Goal: Transaction & Acquisition: Download file/media

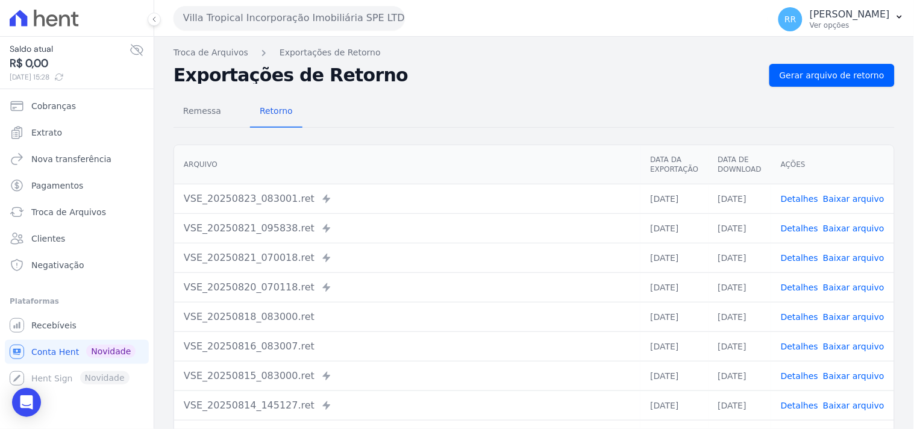
click at [257, 11] on button "Villa Tropical Incorporação Imobiliária SPE LTDA" at bounding box center [289, 18] width 231 height 24
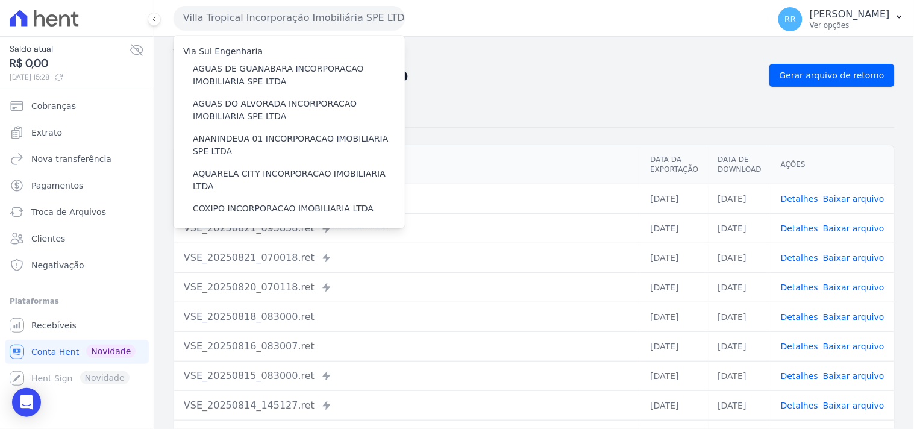
click at [278, 56] on div "Via Sul Engenharia" at bounding box center [289, 51] width 231 height 13
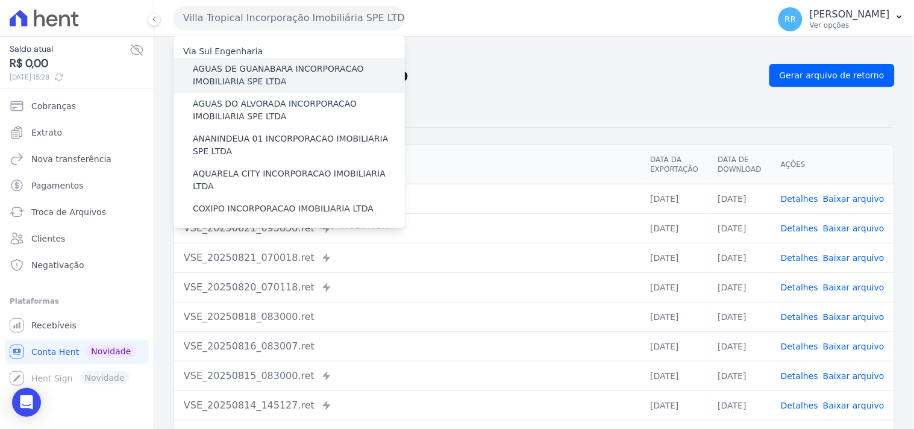
click at [273, 74] on label "AGUAS DE GUANABARA INCORPORACAO IMOBILIARIA SPE LTDA" at bounding box center [299, 75] width 212 height 25
click at [0, 0] on input "AGUAS DE GUANABARA INCORPORACAO IMOBILIARIA SPE LTDA" at bounding box center [0, 0] width 0 height 0
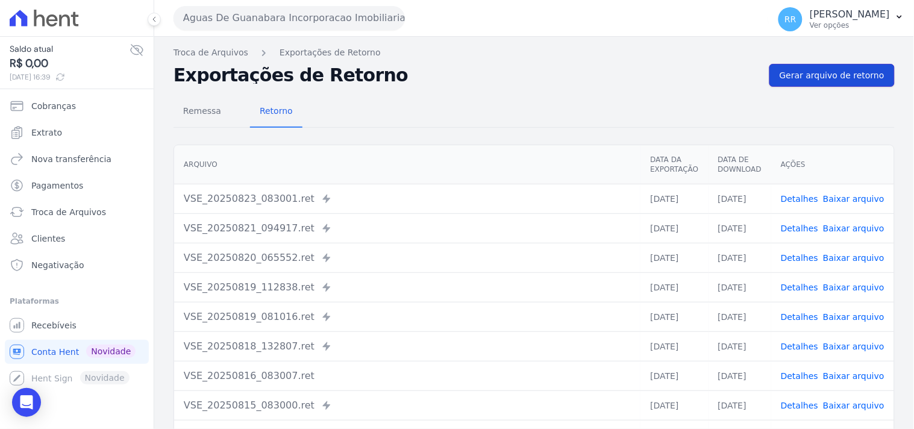
click at [792, 64] on link "Gerar arquivo de retorno" at bounding box center [831, 75] width 125 height 23
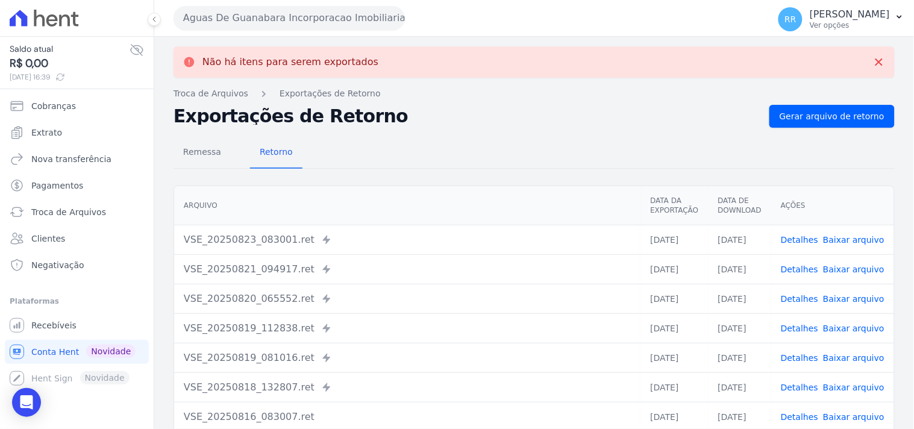
click at [599, 115] on h2 "Exportações de Retorno" at bounding box center [467, 116] width 586 height 17
click at [575, 113] on h2 "Exportações de Retorno" at bounding box center [467, 116] width 586 height 17
click at [443, 14] on div "Aguas De Guanabara Incorporacao Imobiliaria SPE LTDA Via Sul Engenharia AGUAS D…" at bounding box center [469, 17] width 590 height 37
click at [440, 16] on div "Aguas De Guanabara Incorporacao Imobiliaria SPE LTDA Via Sul Engenharia AGUAS D…" at bounding box center [469, 17] width 590 height 37
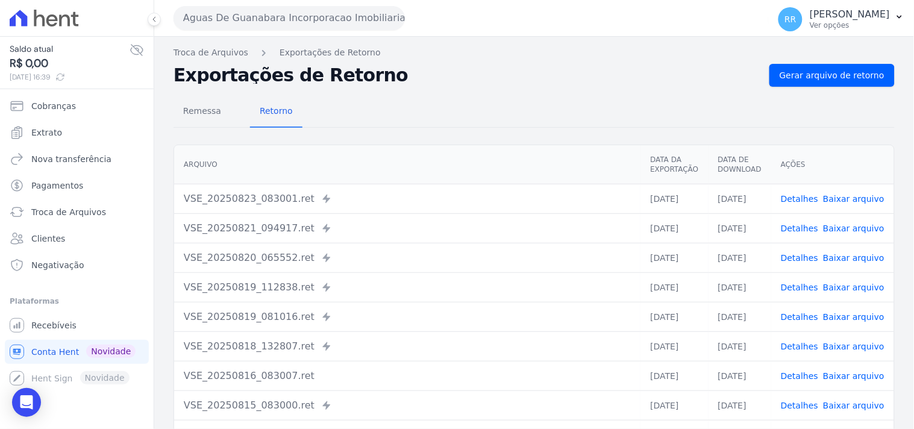
click at [558, 54] on nav "Troca de Arquivos Exportações de Retorno" at bounding box center [534, 52] width 721 height 13
click at [785, 79] on span "Gerar arquivo de retorno" at bounding box center [832, 75] width 105 height 12
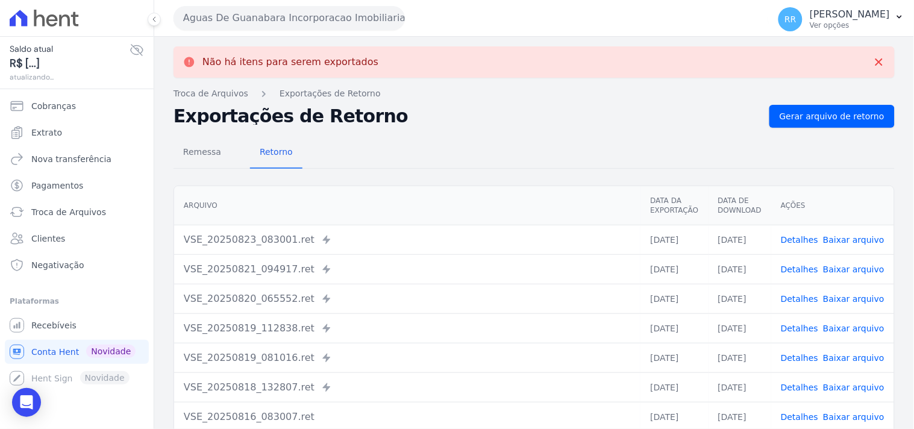
click at [307, 13] on button "Aguas De Guanabara Incorporacao Imobiliaria SPE LTDA" at bounding box center [289, 18] width 231 height 24
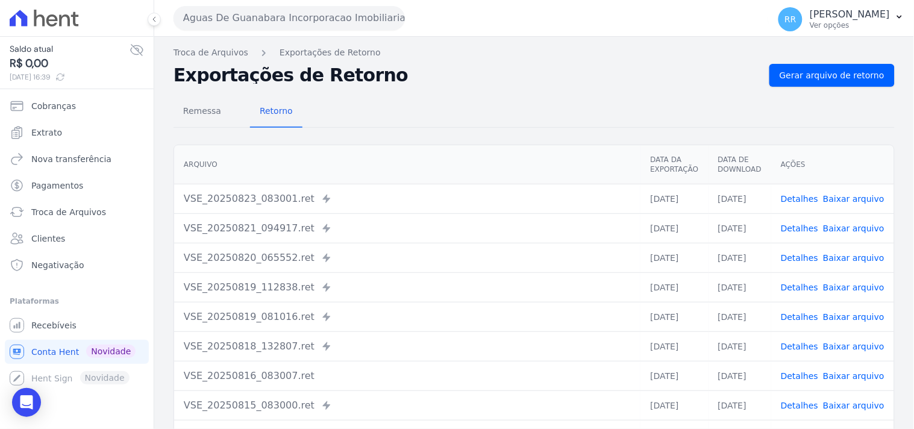
click at [263, 10] on button "Aguas De Guanabara Incorporacao Imobiliaria SPE LTDA" at bounding box center [289, 18] width 231 height 24
click at [244, 13] on button "Aguas De Guanabara Incorporacao Imobiliaria SPE LTDA" at bounding box center [289, 18] width 231 height 24
click at [277, 14] on button "Aguas De Guanabara Incorporacao Imobiliaria SPE LTDA" at bounding box center [289, 18] width 231 height 24
click at [341, 121] on div "Remessa Retorno" at bounding box center [534, 111] width 721 height 31
click at [246, 12] on button "Aguas De Guanabara Incorporacao Imobiliaria SPE LTDA" at bounding box center [289, 18] width 231 height 24
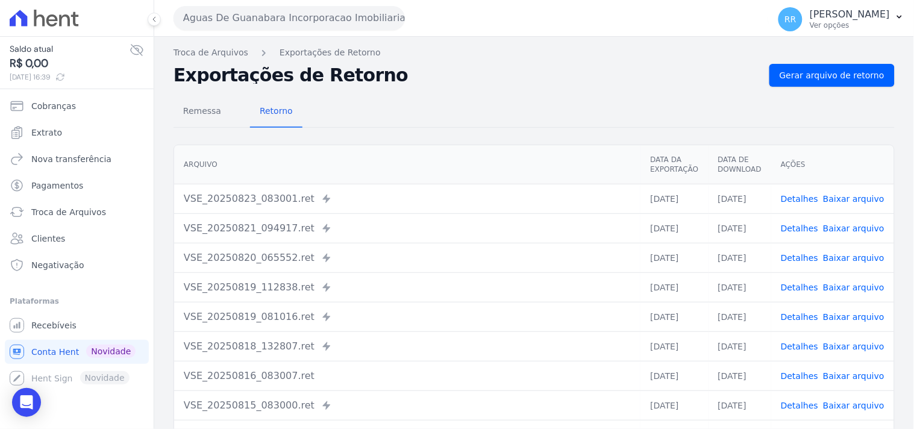
click at [497, 80] on h2 "Exportações de Retorno" at bounding box center [467, 75] width 586 height 17
click at [454, 89] on div "Remessa Retorno [GEOGRAPHIC_DATA] Data da Exportação Data de Download Ações VSE…" at bounding box center [534, 305] width 721 height 436
click at [863, 74] on span "Gerar arquivo de retorno" at bounding box center [832, 75] width 105 height 12
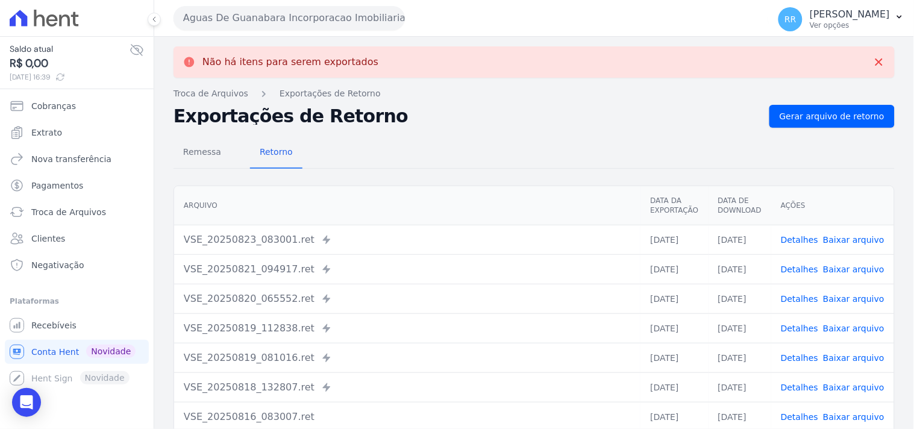
click at [305, 13] on button "Aguas De Guanabara Incorporacao Imobiliaria SPE LTDA" at bounding box center [289, 18] width 231 height 24
click at [288, 19] on button "Aguas De Guanabara Incorporacao Imobiliaria SPE LTDA" at bounding box center [289, 18] width 231 height 24
click at [275, 14] on button "Aguas De Guanabara Incorporacao Imobiliaria SPE LTDA" at bounding box center [289, 18] width 231 height 24
click at [257, 16] on button "Aguas De Guanabara Incorporacao Imobiliaria SPE LTDA" at bounding box center [289, 18] width 231 height 24
click at [545, 136] on div "Remessa Retorno [GEOGRAPHIC_DATA] Data da Exportação Data de Download Ações VSE…" at bounding box center [534, 346] width 721 height 436
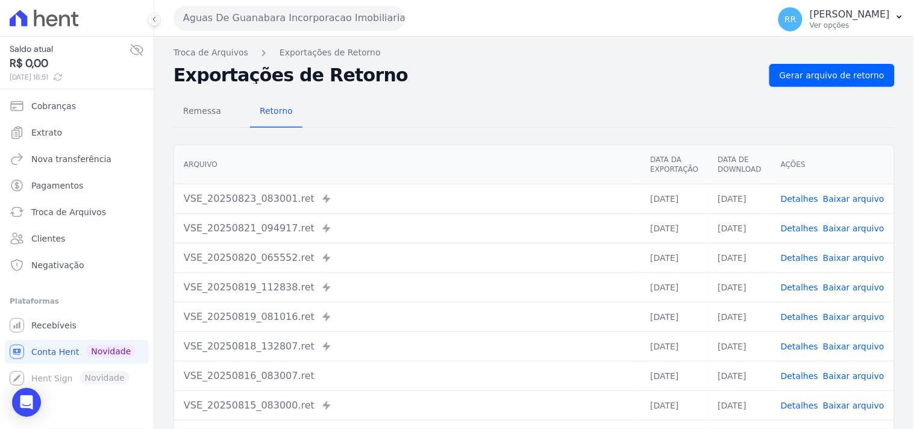
click at [419, 102] on div "Remessa Retorno" at bounding box center [534, 111] width 721 height 31
click at [808, 66] on link "Gerar arquivo de retorno" at bounding box center [831, 75] width 125 height 23
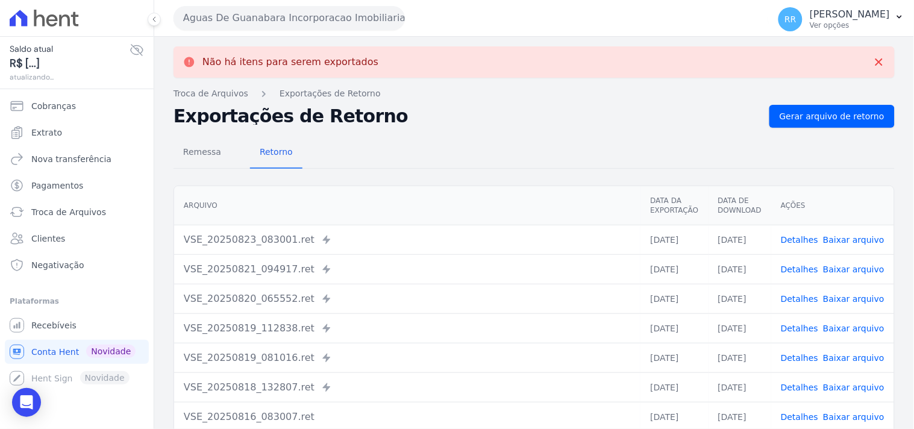
click at [318, 16] on button "Aguas De Guanabara Incorporacao Imobiliaria SPE LTDA" at bounding box center [289, 18] width 231 height 24
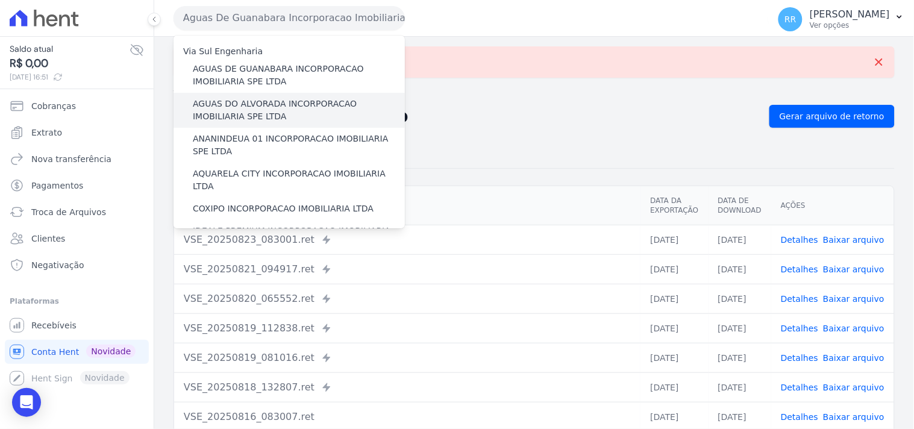
click at [235, 104] on label "AGUAS DO ALVORADA INCORPORACAO IMOBILIARIA SPE LTDA" at bounding box center [299, 110] width 212 height 25
click at [0, 0] on input "AGUAS DO ALVORADA INCORPORACAO IMOBILIARIA SPE LTDA" at bounding box center [0, 0] width 0 height 0
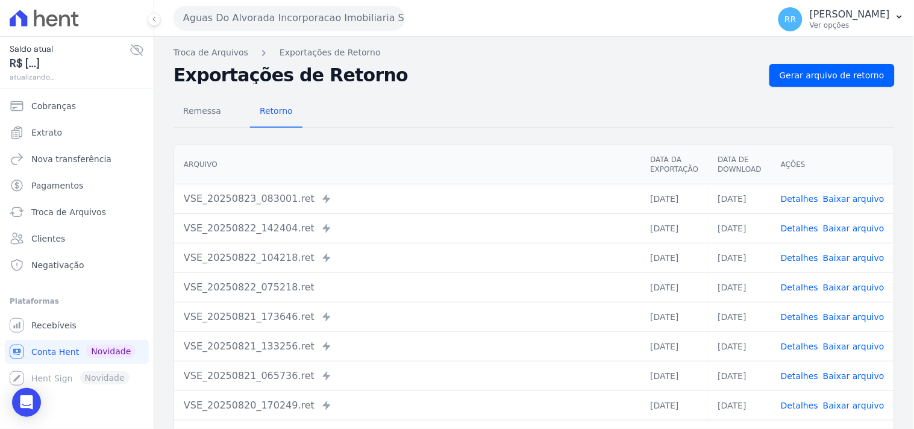
click at [834, 87] on div "Remessa Retorno [GEOGRAPHIC_DATA] Data da Exportação Data de Download Ações VSE…" at bounding box center [534, 305] width 721 height 436
click at [835, 78] on span "Gerar arquivo de retorno" at bounding box center [832, 75] width 105 height 12
click at [658, 64] on div "Exportações de Retorno Gerar arquivo de retorno" at bounding box center [534, 75] width 721 height 23
click at [840, 92] on div "Remessa Retorno [GEOGRAPHIC_DATA] Data da Exportação Data de Download Ações VSE…" at bounding box center [534, 305] width 721 height 436
click at [842, 83] on link "Gerar arquivo de retorno" at bounding box center [831, 75] width 125 height 23
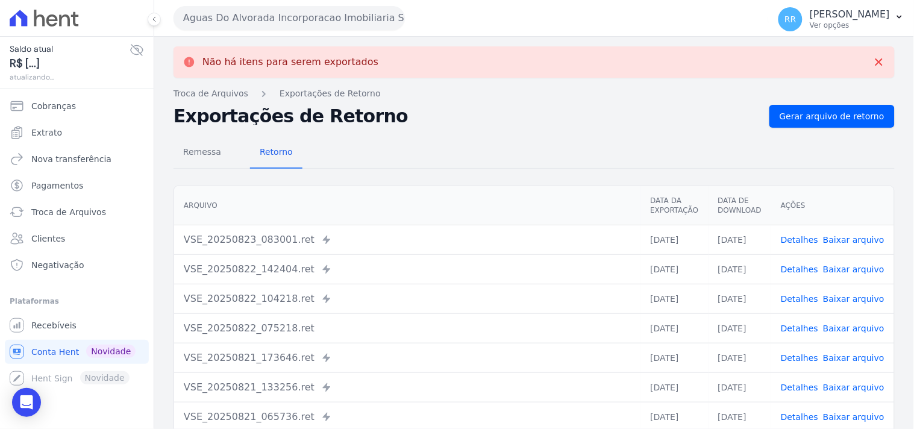
click at [303, 19] on button "Aguas Do Alvorada Incorporacao Imobiliaria SPE LTDA" at bounding box center [289, 18] width 231 height 24
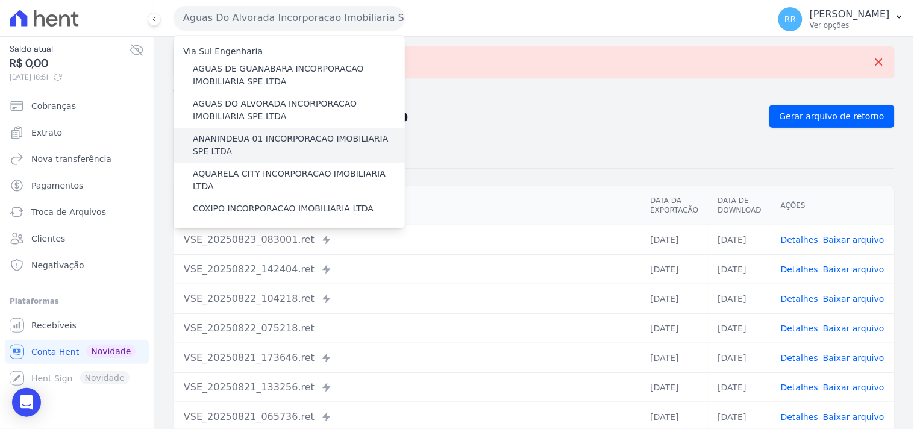
click at [240, 134] on label "ANANINDEUA 01 INCORPORACAO IMOBILIARIA SPE LTDA" at bounding box center [299, 145] width 212 height 25
click at [0, 0] on input "ANANINDEUA 01 INCORPORACAO IMOBILIARIA SPE LTDA" at bounding box center [0, 0] width 0 height 0
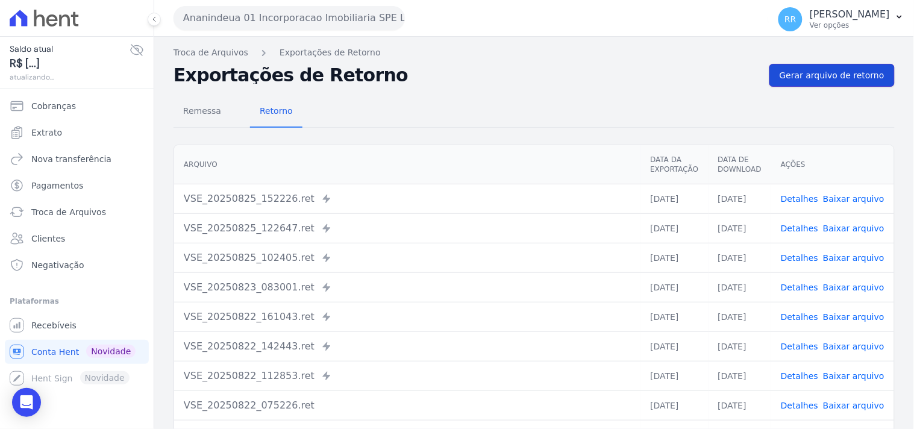
click at [830, 86] on link "Gerar arquivo de retorno" at bounding box center [831, 75] width 125 height 23
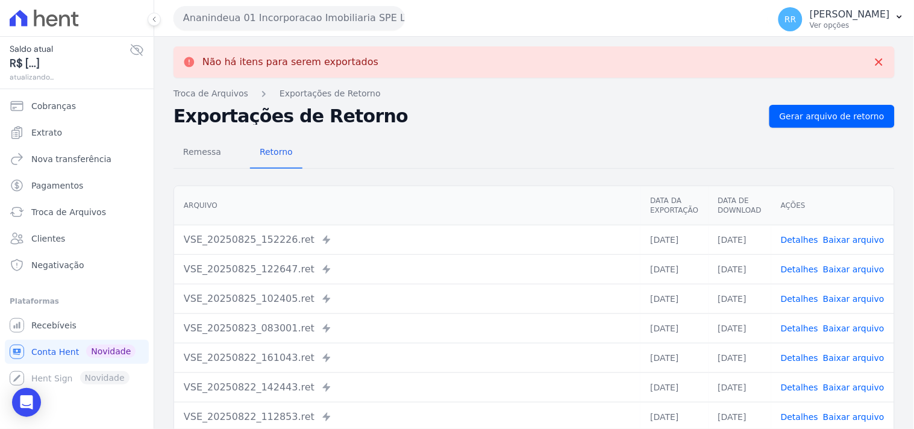
click at [316, 23] on button "Ananindeua 01 Incorporacao Imobiliaria SPE LTDA" at bounding box center [289, 18] width 231 height 24
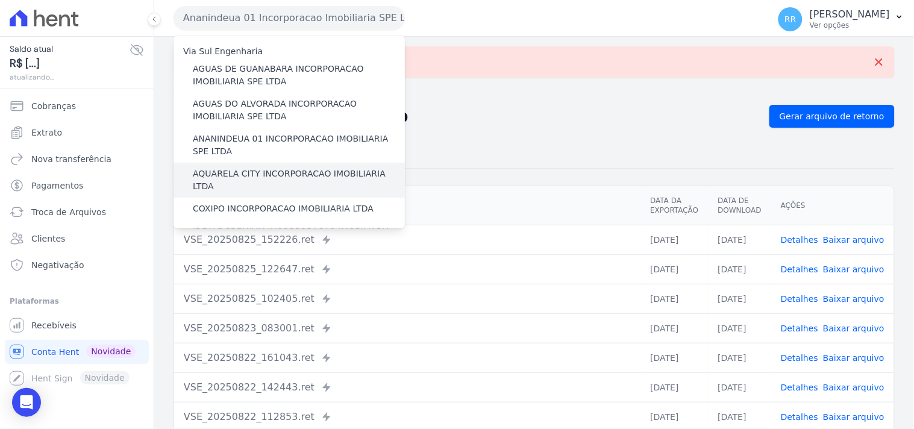
click at [255, 175] on label "AQUARELA CITY INCORPORACAO IMOBILIARIA LTDA" at bounding box center [299, 179] width 212 height 25
click at [0, 0] on input "AQUARELA CITY INCORPORACAO IMOBILIARIA LTDA" at bounding box center [0, 0] width 0 height 0
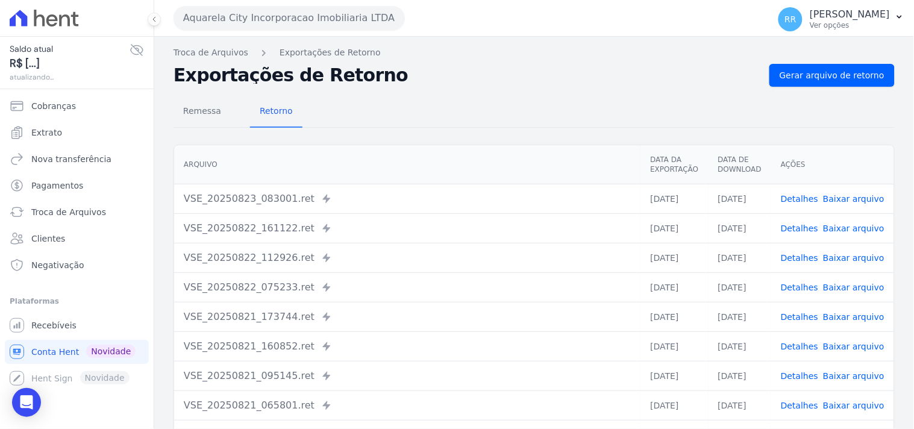
click at [841, 60] on div "Troca de Arquivos Exportações de Retorno Exportações de Retorno Gerar arquivo d…" at bounding box center [534, 284] width 760 height 495
click at [827, 70] on span "Gerar arquivo de retorno" at bounding box center [832, 75] width 105 height 12
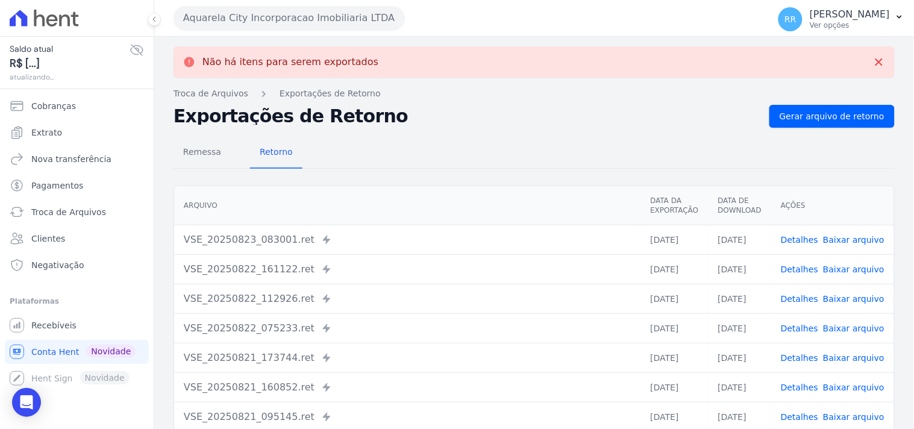
click at [305, 16] on button "Aquarela City Incorporacao Imobiliaria LTDA" at bounding box center [289, 18] width 231 height 24
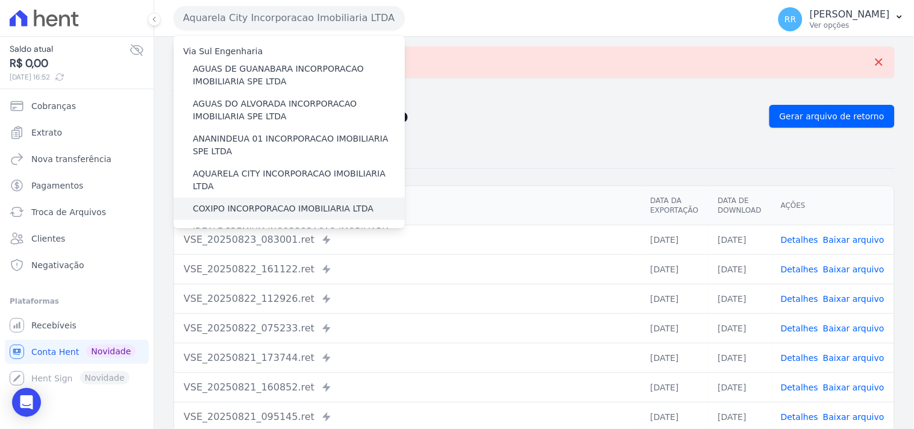
click at [245, 202] on label "COXIPO INCORPORACAO IMOBILIARIA LTDA" at bounding box center [283, 208] width 181 height 13
click at [0, 0] on input "COXIPO INCORPORACAO IMOBILIARIA LTDA" at bounding box center [0, 0] width 0 height 0
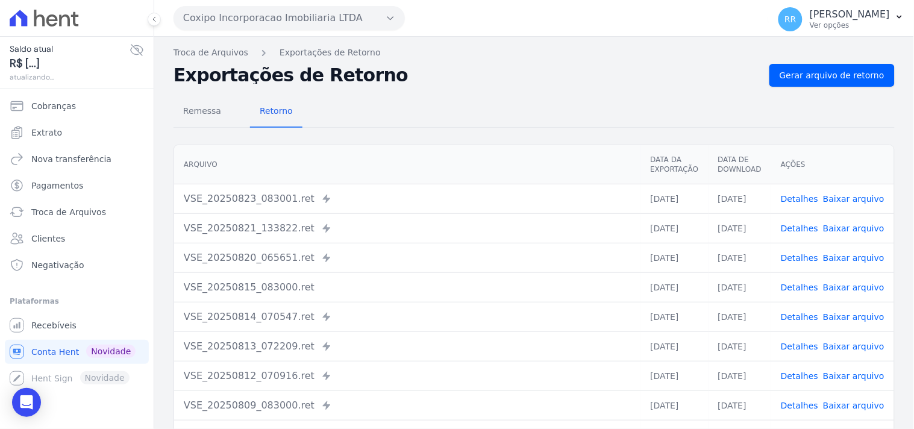
click at [813, 93] on div "Remessa Retorno [GEOGRAPHIC_DATA] Data da Exportação Data de Download Ações VSE…" at bounding box center [534, 305] width 721 height 436
click at [815, 85] on link "Gerar arquivo de retorno" at bounding box center [831, 75] width 125 height 23
click at [821, 81] on link "Gerar arquivo de retorno" at bounding box center [831, 75] width 125 height 23
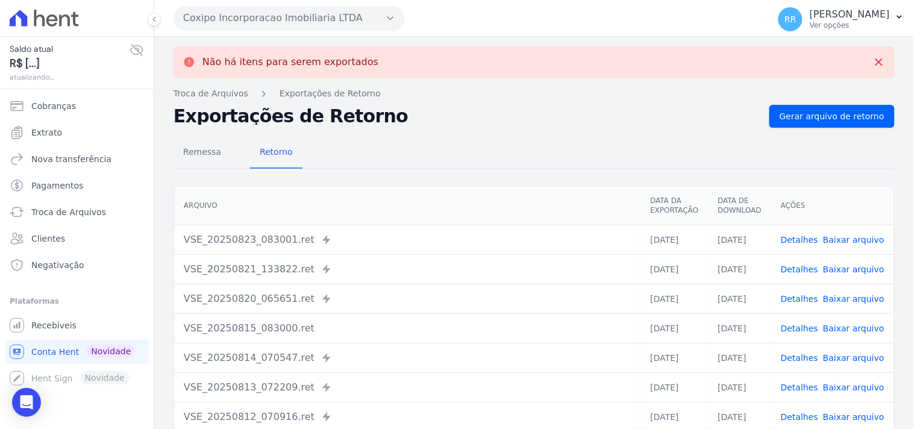
click at [264, 12] on button "Coxipo Incorporacao Imobiliaria LTDA" at bounding box center [289, 18] width 231 height 24
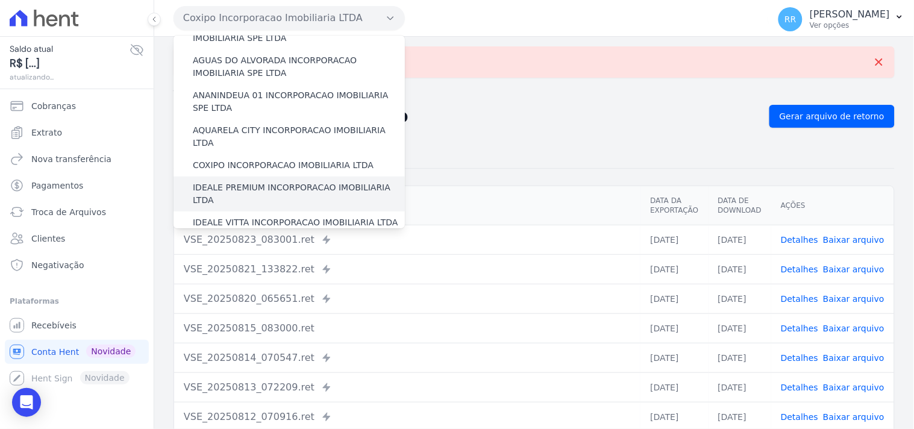
scroll to position [45, 0]
click at [261, 180] on label "IDEALE PREMIUM INCORPORACAO IMOBILIARIA LTDA" at bounding box center [299, 192] width 212 height 25
click at [0, 0] on input "IDEALE PREMIUM INCORPORACAO IMOBILIARIA LTDA" at bounding box center [0, 0] width 0 height 0
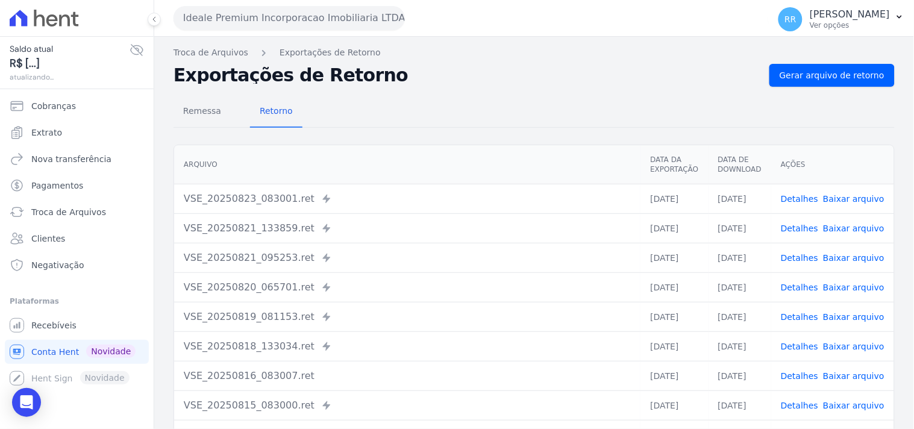
click at [803, 87] on div "Remessa Retorno [GEOGRAPHIC_DATA] Data da Exportação Data de Download Ações VSE…" at bounding box center [534, 305] width 721 height 436
click at [814, 73] on span "Gerar arquivo de retorno" at bounding box center [832, 75] width 105 height 12
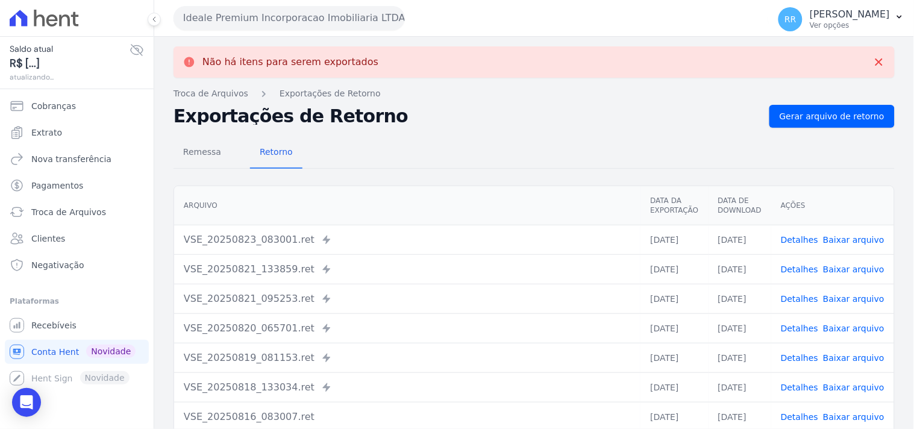
click at [247, 19] on button "Ideale Premium Incorporacao Imobiliaria LTDA" at bounding box center [289, 18] width 231 height 24
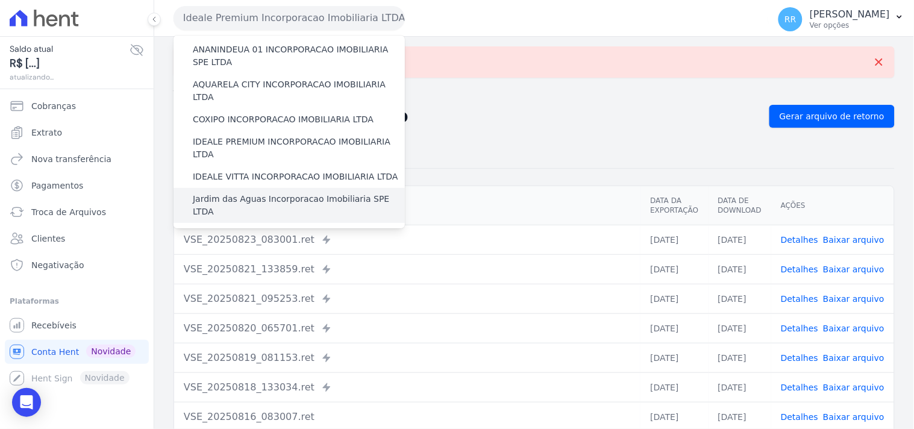
scroll to position [111, 0]
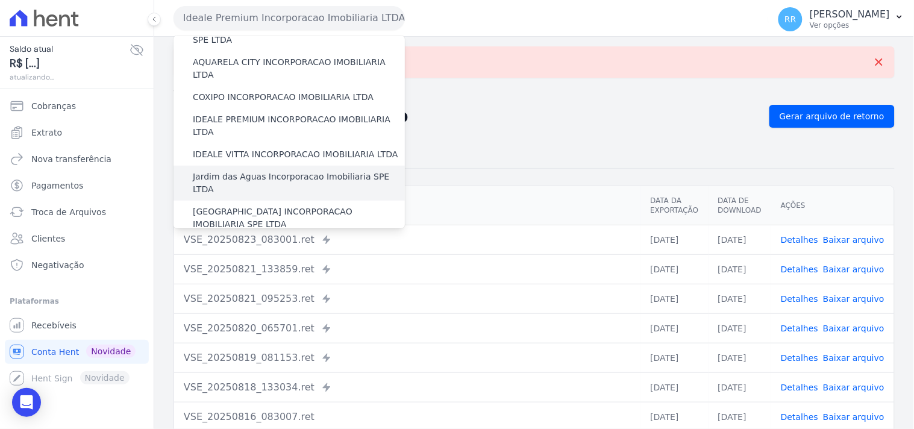
click at [257, 170] on label "Jardim das Aguas Incorporacao Imobiliaria SPE LTDA" at bounding box center [299, 182] width 212 height 25
click at [0, 0] on input "Jardim das Aguas Incorporacao Imobiliaria SPE LTDA" at bounding box center [0, 0] width 0 height 0
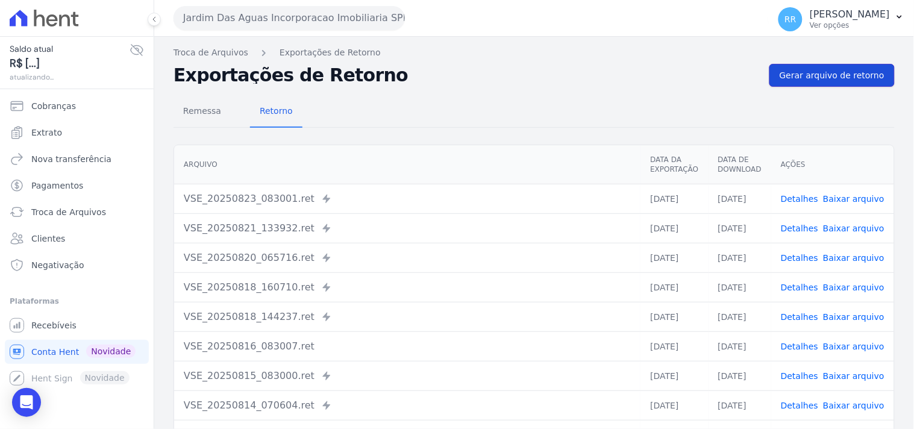
click at [824, 73] on span "Gerar arquivo de retorno" at bounding box center [832, 75] width 105 height 12
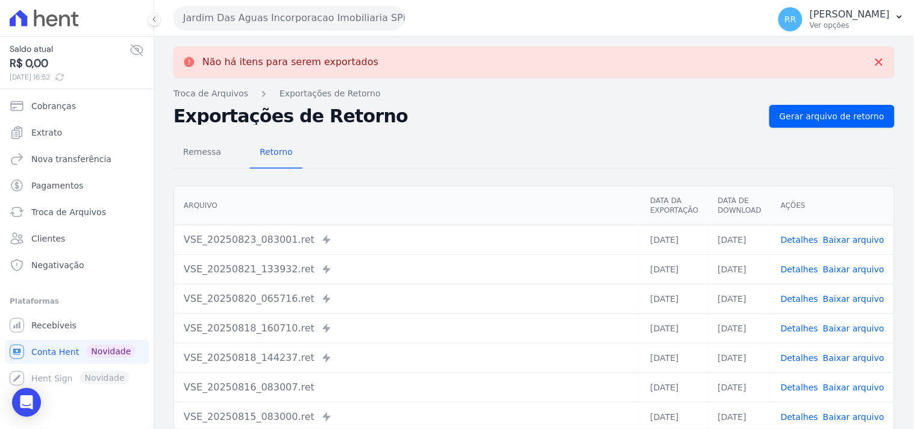
drag, startPoint x: 366, startPoint y: 31, endPoint x: 360, endPoint y: 23, distance: 9.9
click at [366, 31] on div "Jardim Das Aguas Incorporacao Imobiliaria SPE LTDA Via Sul Engenharia AGUAS DE …" at bounding box center [469, 17] width 590 height 37
click at [360, 23] on button "Jardim Das Aguas Incorporacao Imobiliaria SPE LTDA" at bounding box center [289, 18] width 231 height 24
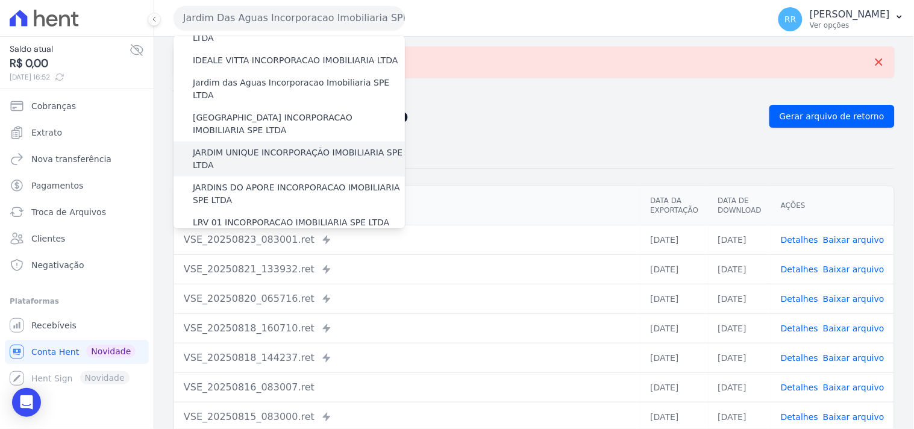
scroll to position [201, 0]
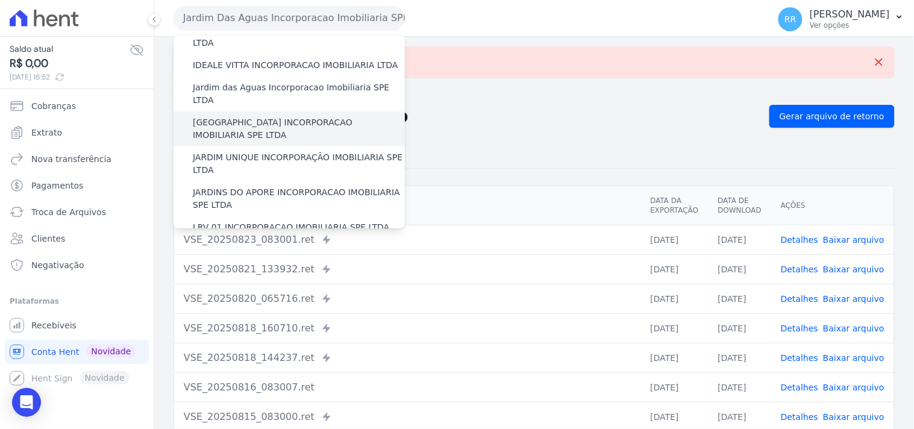
click at [244, 116] on label "[GEOGRAPHIC_DATA] INCORPORACAO IMOBILIARIA SPE LTDA" at bounding box center [299, 128] width 212 height 25
click at [0, 0] on input "[GEOGRAPHIC_DATA] INCORPORACAO IMOBILIARIA SPE LTDA" at bounding box center [0, 0] width 0 height 0
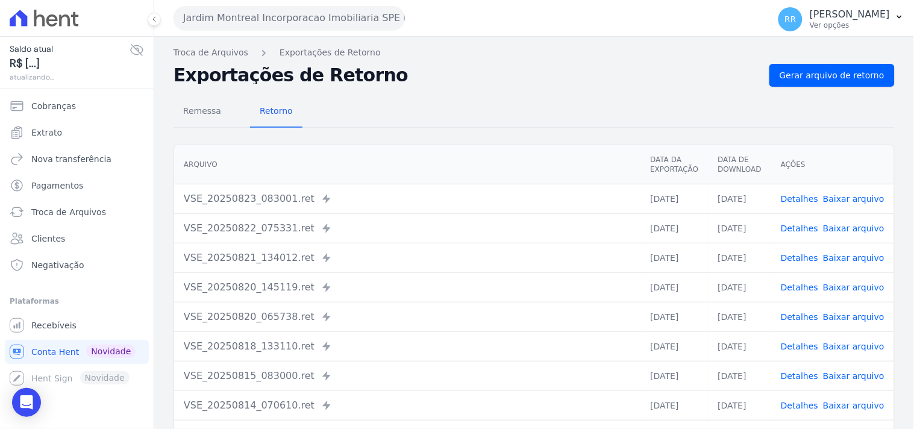
click at [845, 61] on div "Troca de Arquivos Exportações de Retorno Exportações de Retorno Gerar arquivo d…" at bounding box center [534, 284] width 760 height 495
click at [836, 69] on span "Gerar arquivo de retorno" at bounding box center [832, 75] width 105 height 12
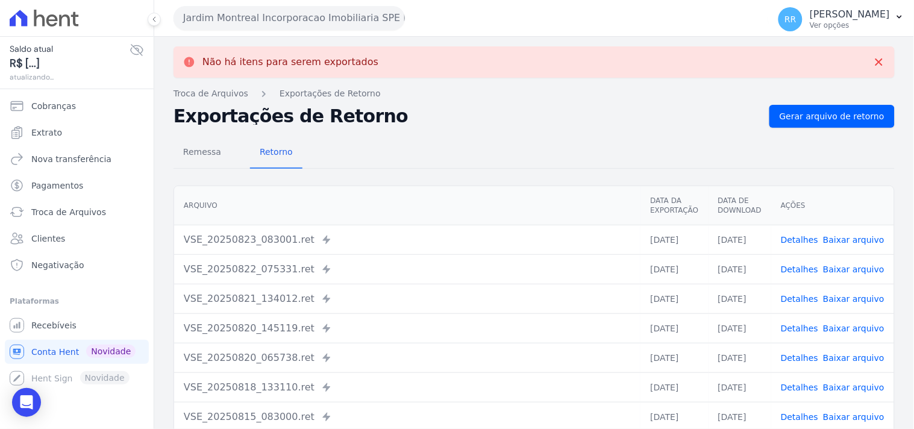
click at [308, 24] on button "Jardim Montreal Incorporacao Imobiliaria SPE LTDA" at bounding box center [289, 18] width 231 height 24
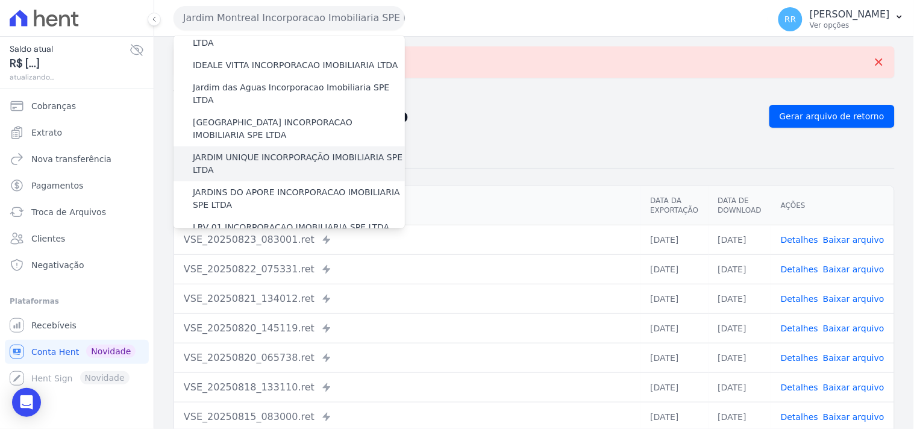
click at [276, 151] on label "JARDIM UNIQUE INCORPORAÇÃO IMOBILIARIA SPE LTDA" at bounding box center [299, 163] width 212 height 25
click at [0, 0] on input "JARDIM UNIQUE INCORPORAÇÃO IMOBILIARIA SPE LTDA" at bounding box center [0, 0] width 0 height 0
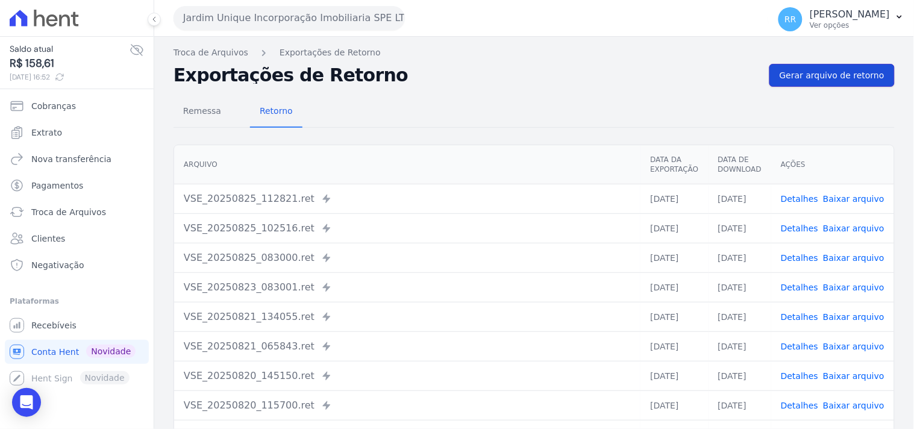
click at [838, 69] on span "Gerar arquivo de retorno" at bounding box center [832, 75] width 105 height 12
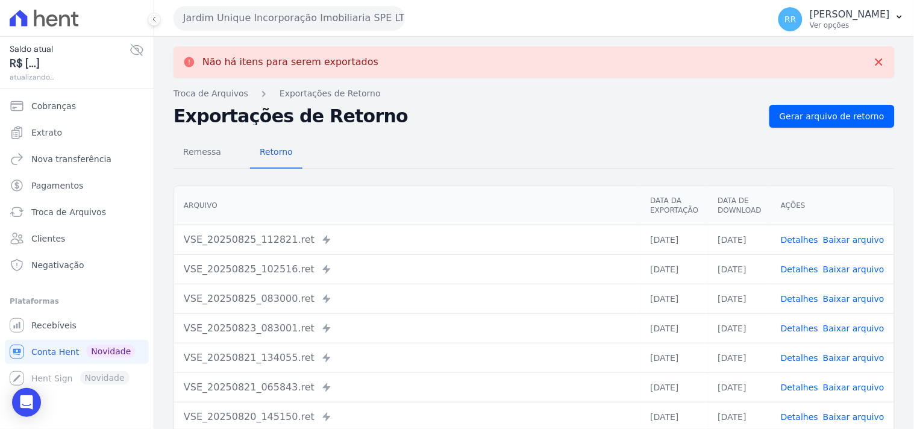
click at [224, 17] on button "Jardim Unique Incorporação Imobiliaria SPE LTDA" at bounding box center [289, 18] width 231 height 24
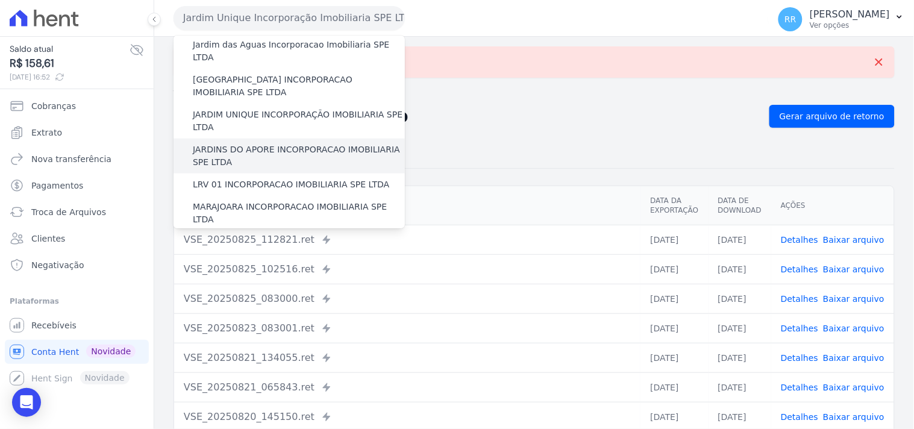
scroll to position [223, 0]
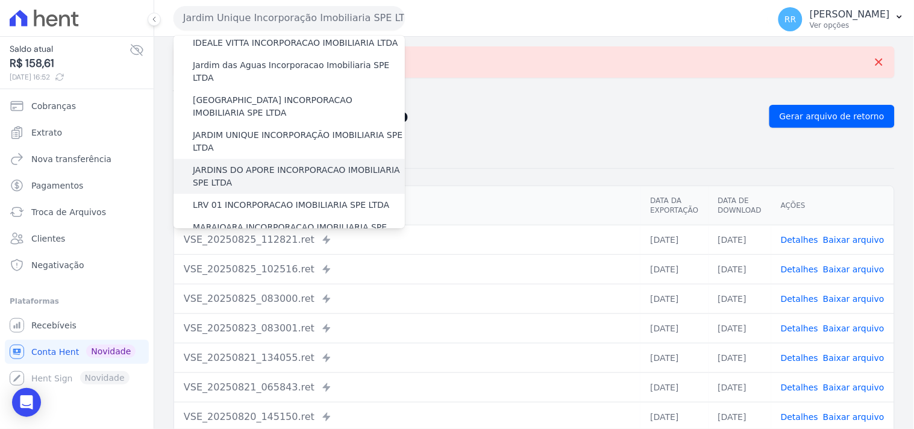
click at [245, 164] on label "JARDINS DO APORE INCORPORACAO IMOBILIARIA SPE LTDA" at bounding box center [299, 176] width 212 height 25
click at [0, 0] on input "JARDINS DO APORE INCORPORACAO IMOBILIARIA SPE LTDA" at bounding box center [0, 0] width 0 height 0
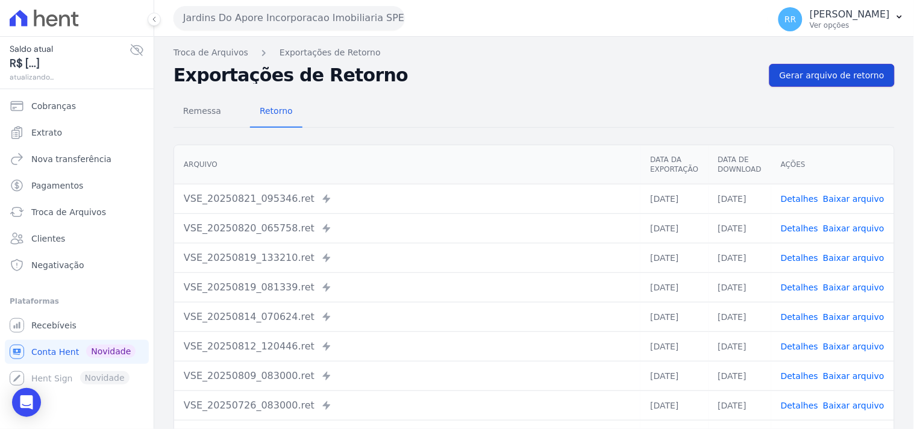
click at [782, 77] on span "Gerar arquivo de retorno" at bounding box center [832, 75] width 105 height 12
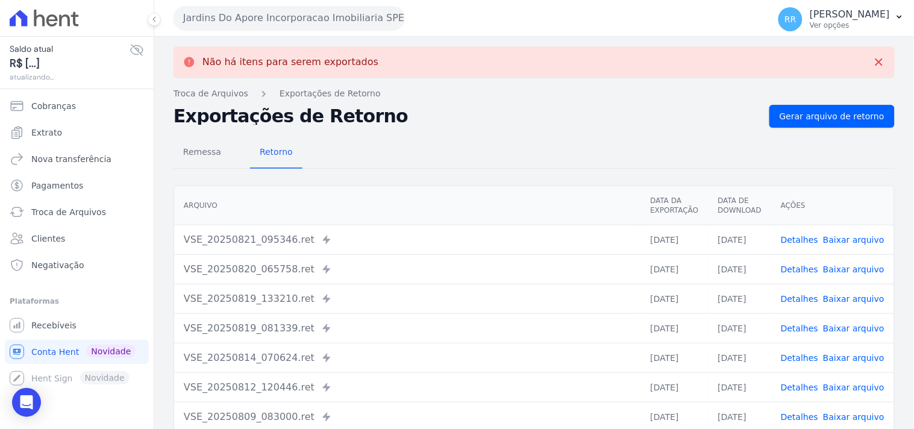
click at [266, 22] on button "Jardins Do Apore Incorporacao Imobiliaria SPE LTDA" at bounding box center [289, 18] width 231 height 24
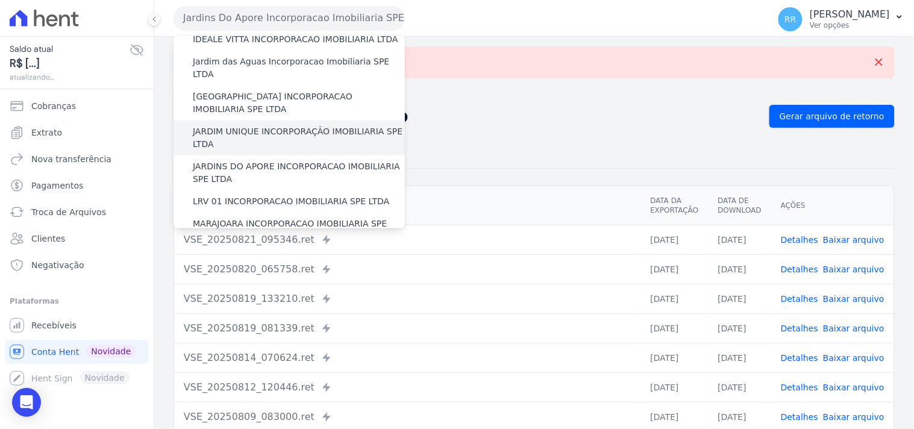
scroll to position [267, 0]
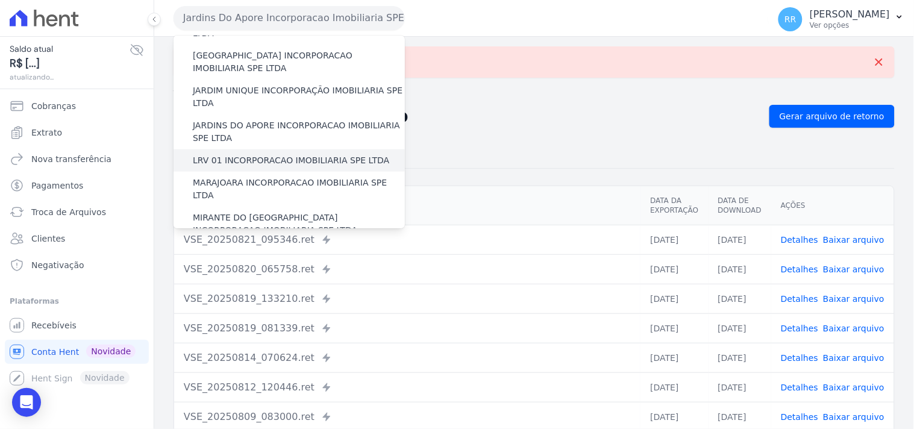
click at [257, 154] on label "LRV 01 INCORPORACAO IMOBILIARIA SPE LTDA" at bounding box center [291, 160] width 196 height 13
click at [0, 0] on input "LRV 01 INCORPORACAO IMOBILIARIA SPE LTDA" at bounding box center [0, 0] width 0 height 0
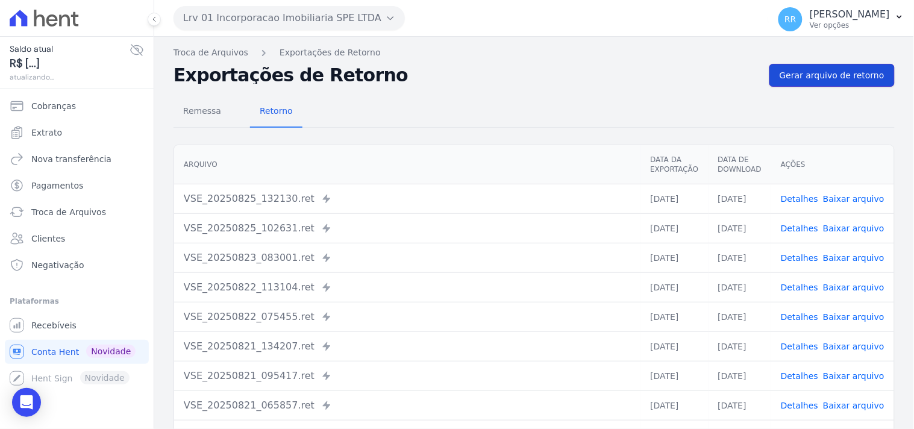
click at [851, 75] on span "Gerar arquivo de retorno" at bounding box center [832, 75] width 105 height 12
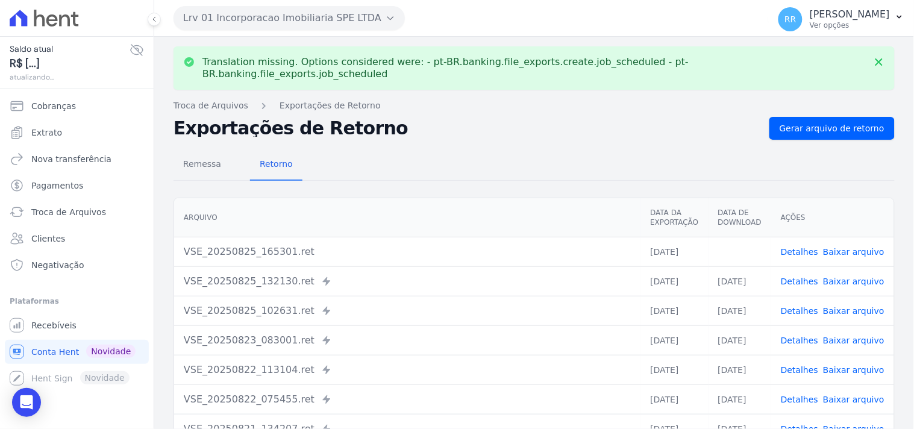
click at [865, 247] on link "Baixar arquivo" at bounding box center [853, 252] width 61 height 10
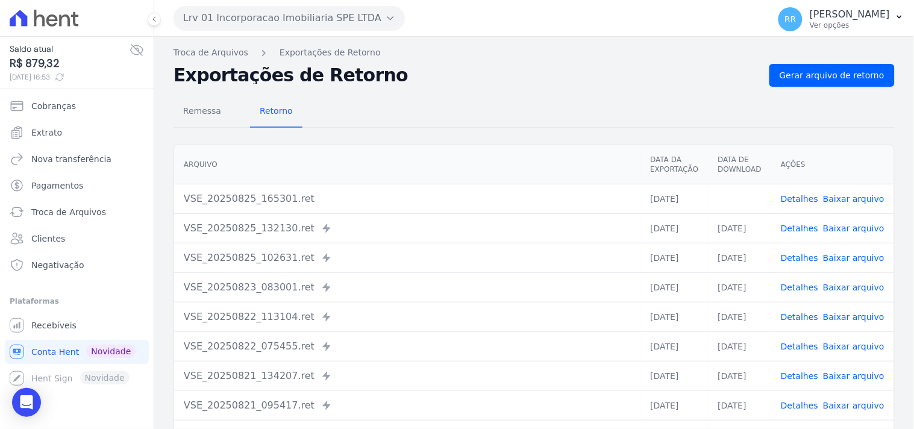
click at [590, 83] on h2 "Exportações de Retorno" at bounding box center [467, 75] width 586 height 17
click at [225, 20] on button "Lrv 01 Incorporacao Imobiliaria SPE LTDA" at bounding box center [289, 18] width 231 height 24
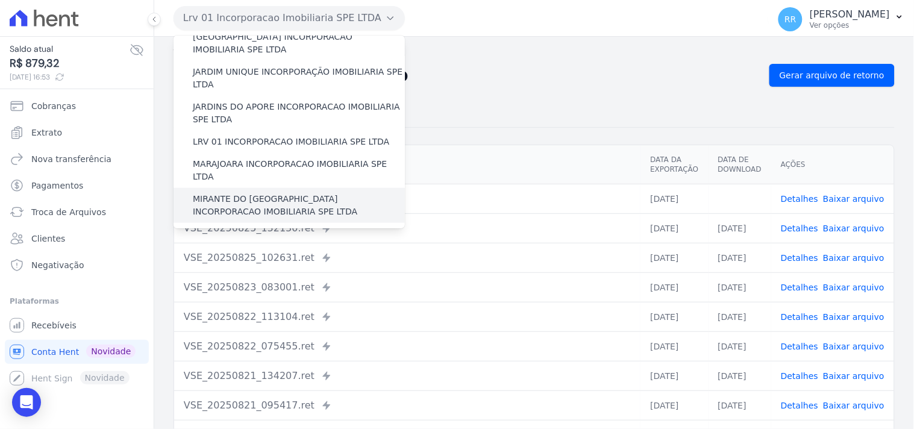
scroll to position [290, 0]
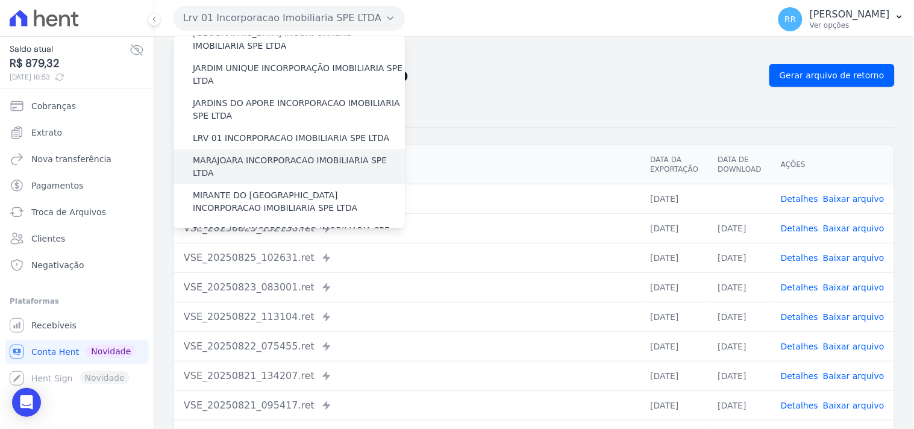
click at [216, 154] on label "MARAJOARA INCORPORACAO IMOBILIARIA SPE LTDA" at bounding box center [299, 166] width 212 height 25
click at [0, 0] on input "MARAJOARA INCORPORACAO IMOBILIARIA SPE LTDA" at bounding box center [0, 0] width 0 height 0
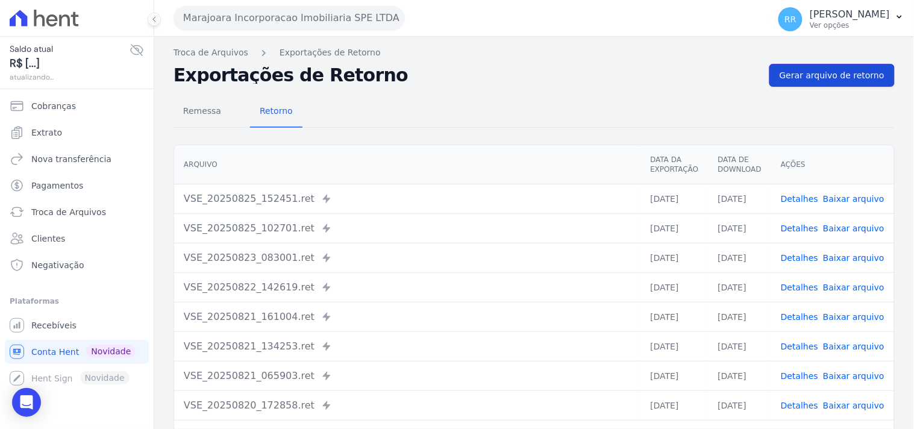
click at [792, 75] on span "Gerar arquivo de retorno" at bounding box center [832, 75] width 105 height 12
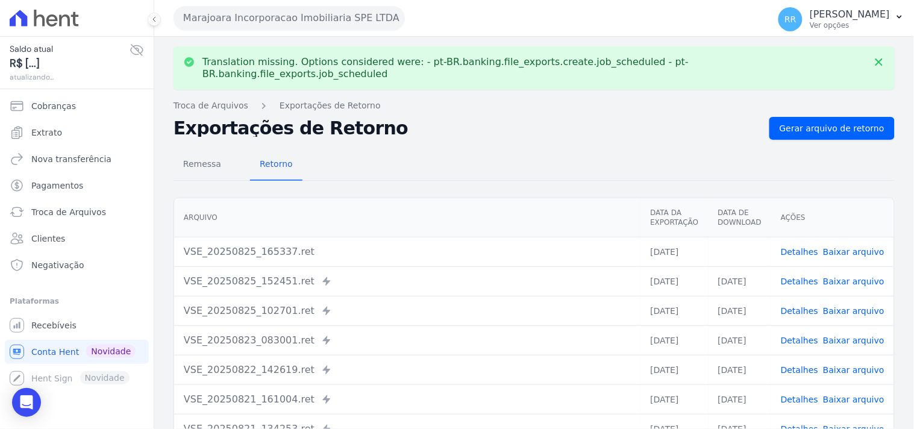
click at [852, 247] on link "Baixar arquivo" at bounding box center [853, 252] width 61 height 10
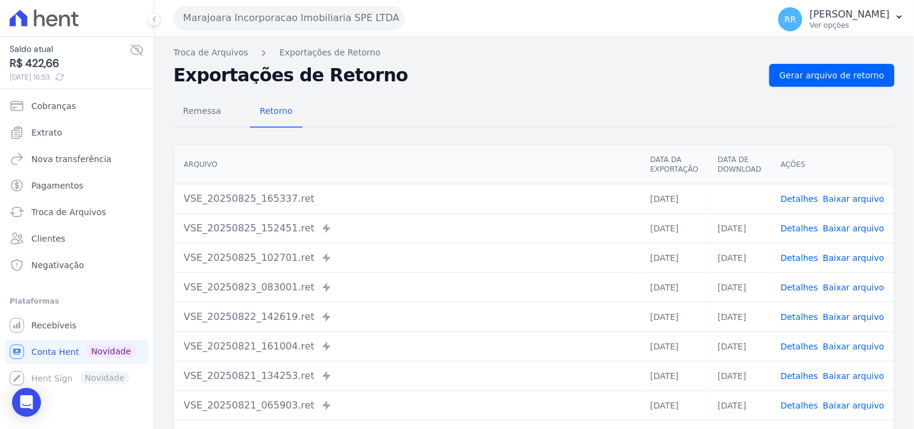
drag, startPoint x: 499, startPoint y: 90, endPoint x: 425, endPoint y: 73, distance: 75.4
click at [499, 90] on div "Remessa Retorno Arquivo Data da Exportação Data de Download Ações VSE_20250825_…" at bounding box center [534, 305] width 721 height 436
click at [258, 20] on button "Marajoara Incorporacao Imobiliaria SPE LTDA" at bounding box center [289, 18] width 231 height 24
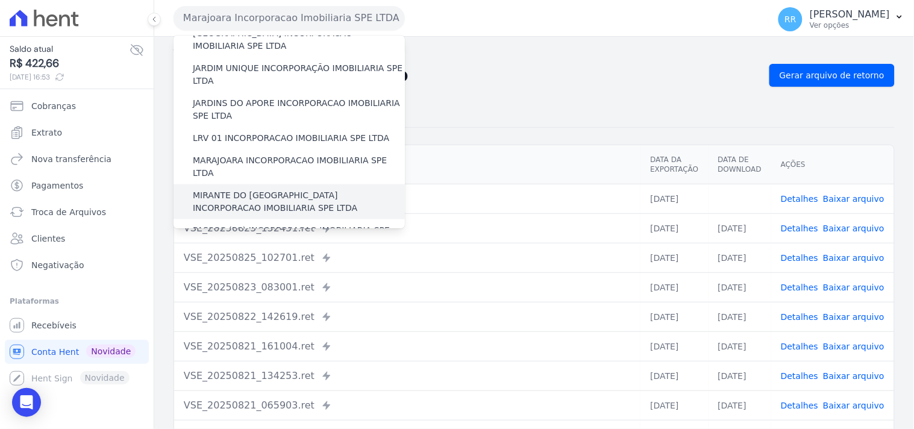
click at [239, 189] on label "MIRANTE DO [GEOGRAPHIC_DATA] INCORPORACAO IMOBILIARIA SPE LTDA" at bounding box center [299, 201] width 212 height 25
click at [0, 0] on input "MIRANTE DO [GEOGRAPHIC_DATA] INCORPORACAO IMOBILIARIA SPE LTDA" at bounding box center [0, 0] width 0 height 0
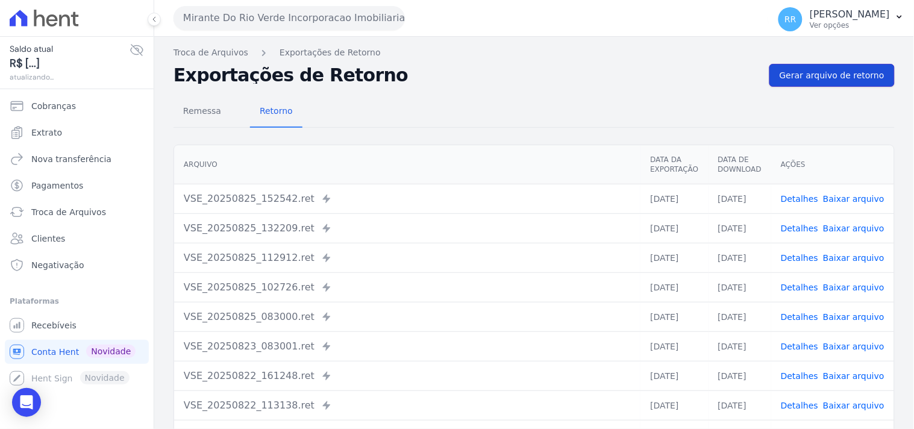
click at [784, 69] on span "Gerar arquivo de retorno" at bounding box center [832, 75] width 105 height 12
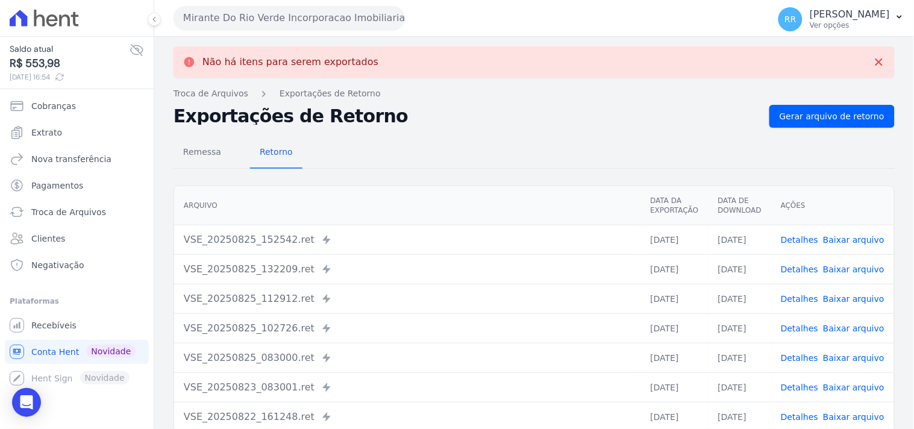
click at [272, 25] on button "Mirante Do Rio Verde Incorporacao Imobiliaria SPE LTDA" at bounding box center [289, 18] width 231 height 24
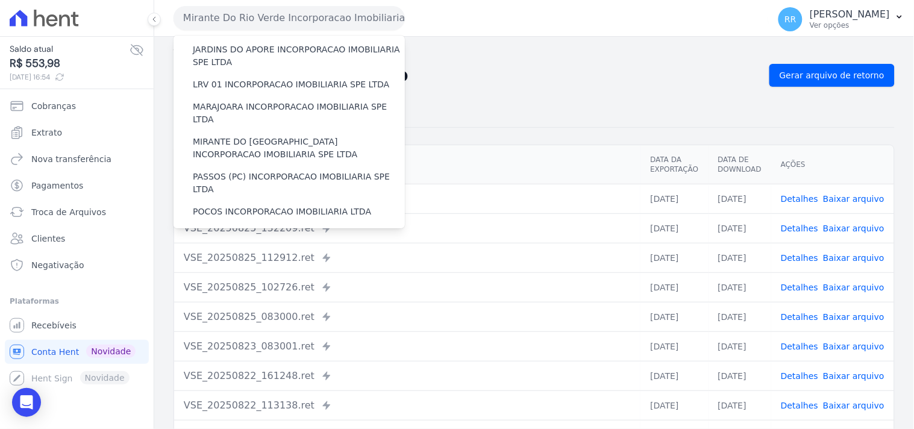
scroll to position [334, 0]
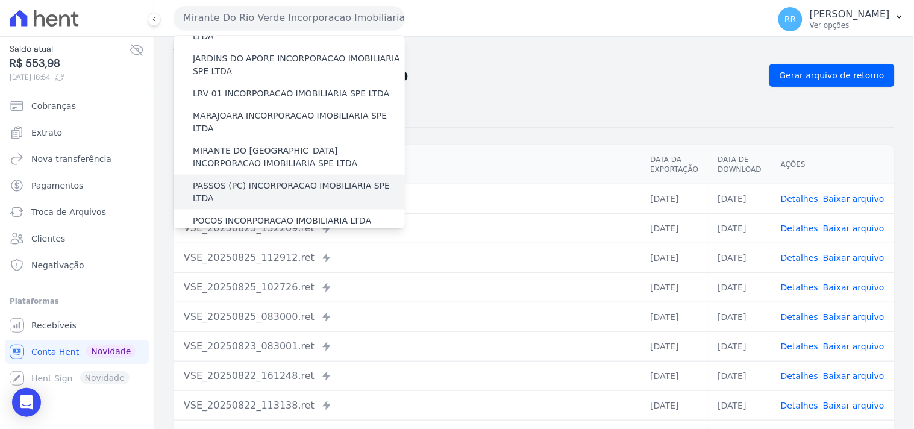
click at [247, 180] on label "PASSOS (PC) INCORPORACAO IMOBILIARIA SPE LTDA" at bounding box center [299, 192] width 212 height 25
click at [0, 0] on input "PASSOS (PC) INCORPORACAO IMOBILIARIA SPE LTDA" at bounding box center [0, 0] width 0 height 0
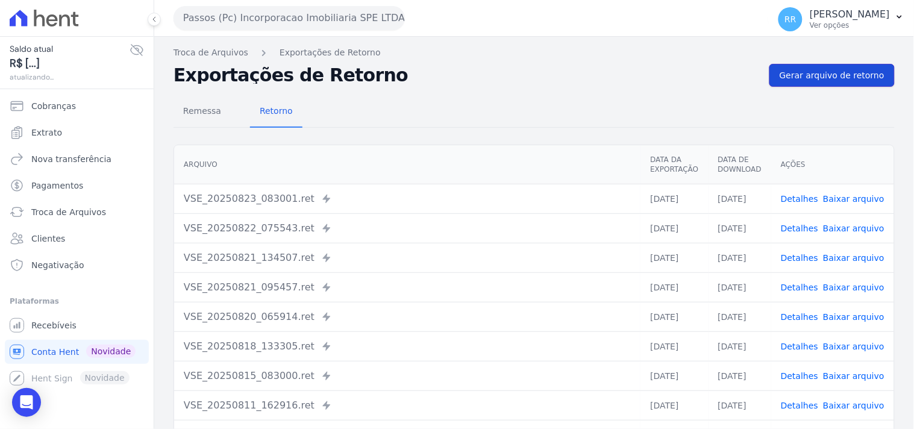
click at [796, 71] on span "Gerar arquivo de retorno" at bounding box center [832, 75] width 105 height 12
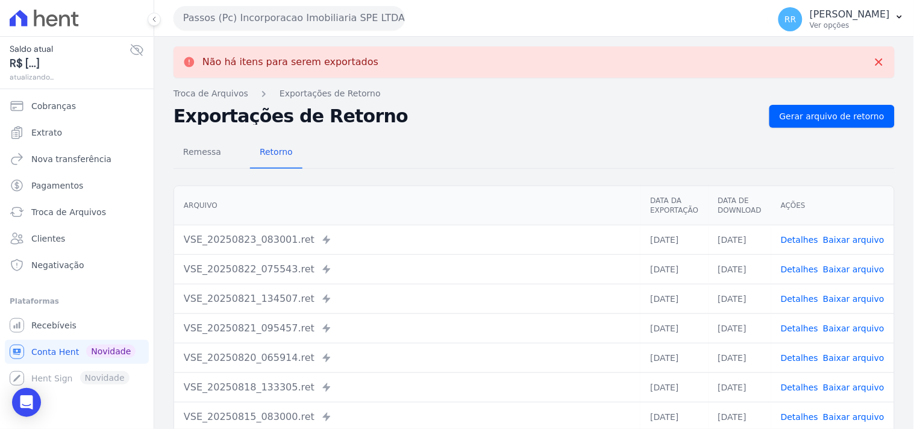
click at [212, 22] on button "Passos (Pc) Incorporacao Imobiliaria SPE LTDA" at bounding box center [289, 18] width 231 height 24
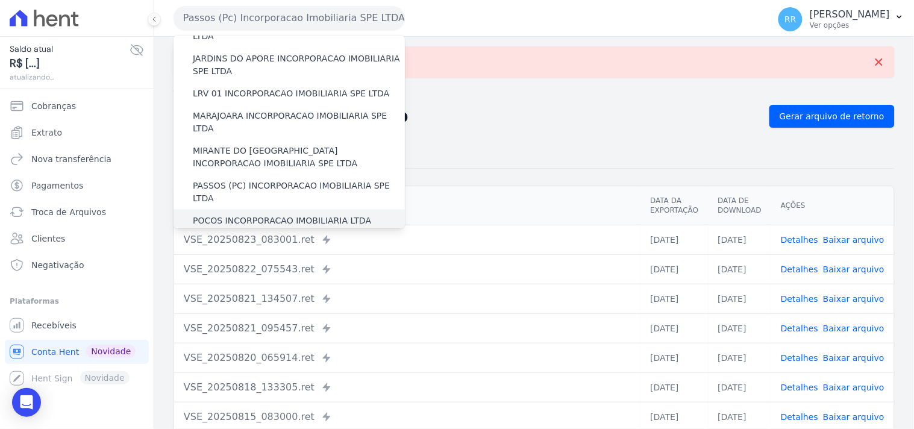
click at [236, 214] on label "POCOS INCORPORACAO IMOBILIARIA LTDA" at bounding box center [282, 220] width 178 height 13
click at [0, 0] on input "POCOS INCORPORACAO IMOBILIARIA LTDA" at bounding box center [0, 0] width 0 height 0
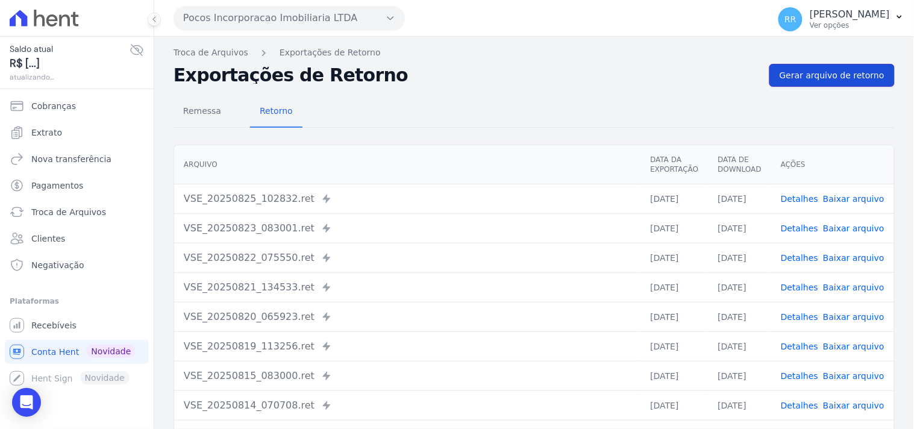
click at [805, 75] on span "Gerar arquivo de retorno" at bounding box center [832, 75] width 105 height 12
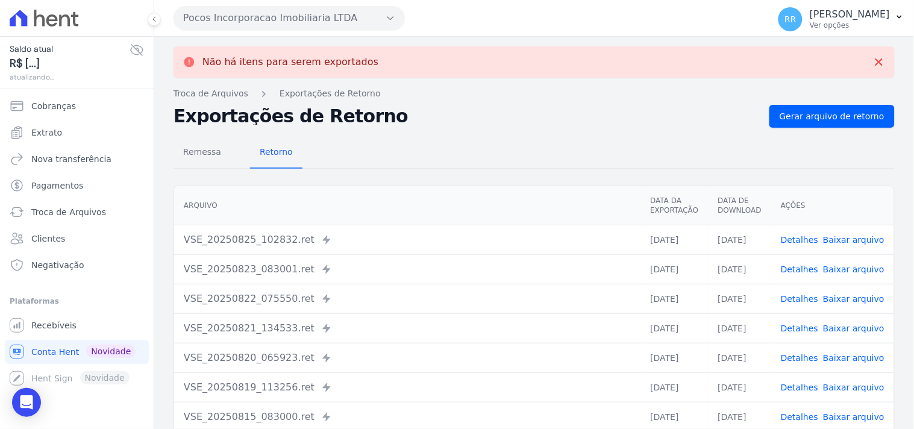
click at [219, 15] on button "Pocos Incorporacao Imobiliaria LTDA" at bounding box center [289, 18] width 231 height 24
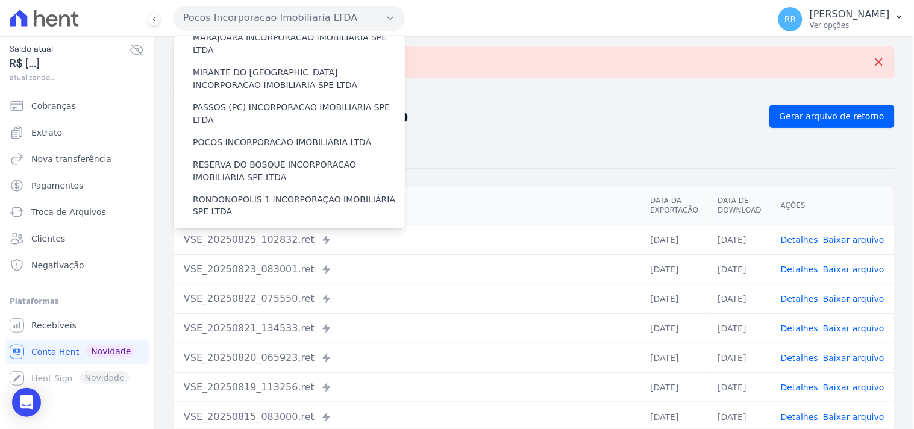
scroll to position [424, 0]
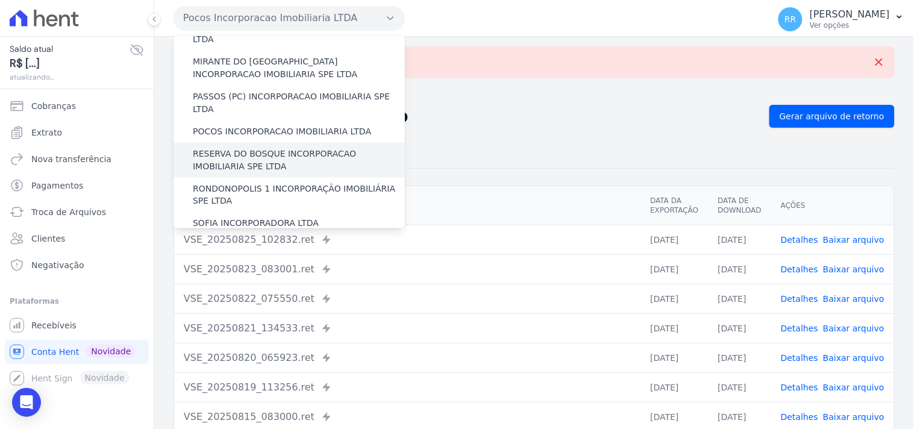
click at [227, 148] on label "RESERVA DO BOSQUE INCORPORACAO IMOBILIARIA SPE LTDA" at bounding box center [299, 160] width 212 height 25
click at [0, 0] on input "RESERVA DO BOSQUE INCORPORACAO IMOBILIARIA SPE LTDA" at bounding box center [0, 0] width 0 height 0
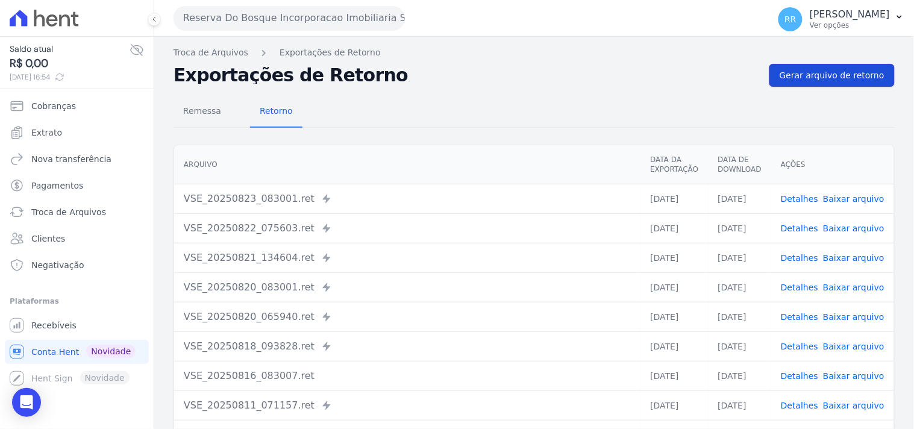
click at [822, 67] on link "Gerar arquivo de retorno" at bounding box center [831, 75] width 125 height 23
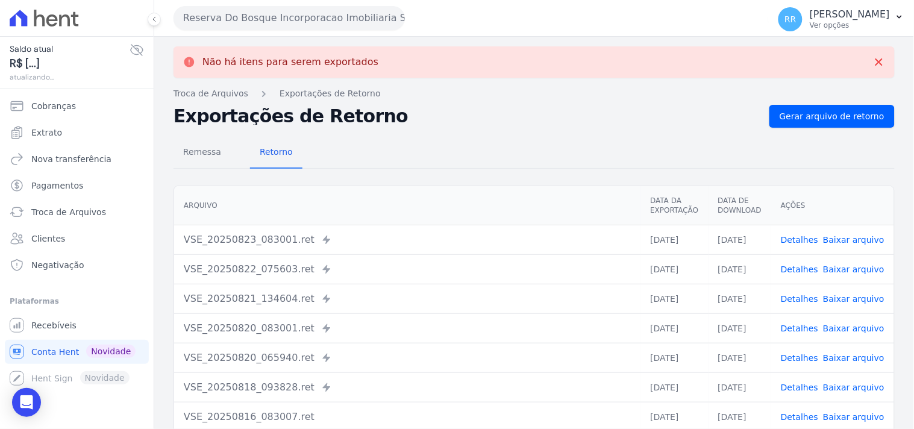
click at [231, 14] on button "Reserva Do Bosque Incorporacao Imobiliaria SPE LTDA" at bounding box center [289, 18] width 231 height 24
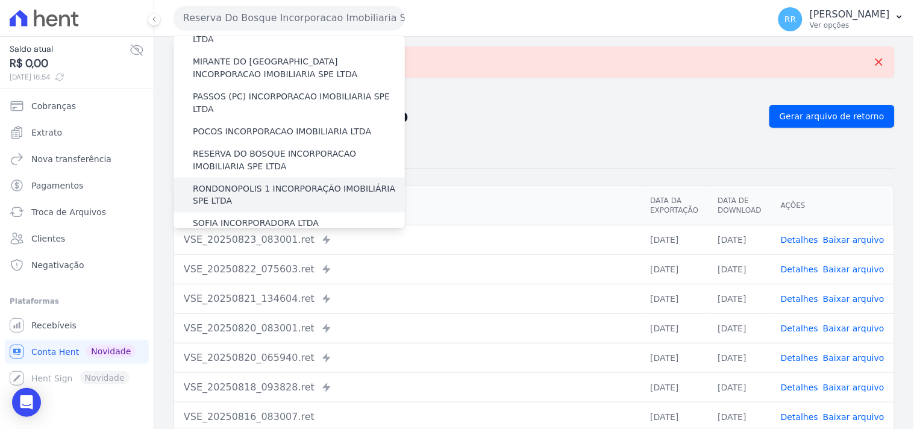
click at [244, 183] on label "RONDONOPOLIS 1 INCORPORAÇÃO IMOBILIÁRIA SPE LTDA" at bounding box center [299, 195] width 212 height 25
click at [0, 0] on input "RONDONOPOLIS 1 INCORPORAÇÃO IMOBILIÁRIA SPE LTDA" at bounding box center [0, 0] width 0 height 0
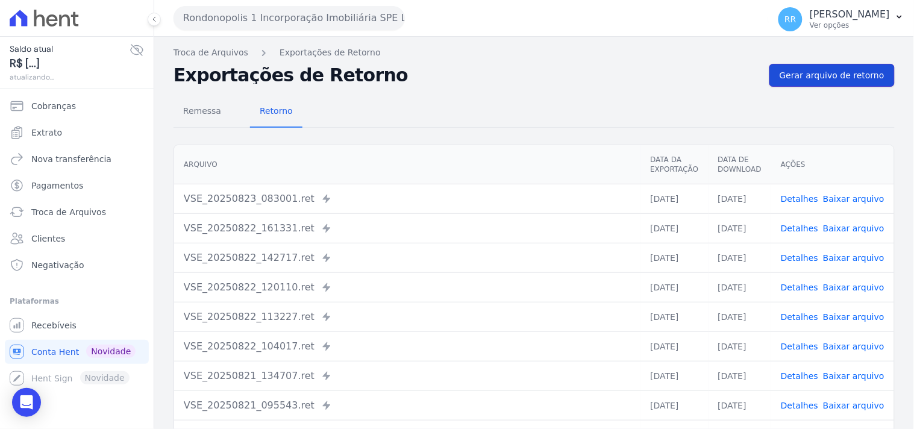
click at [790, 67] on link "Gerar arquivo de retorno" at bounding box center [831, 75] width 125 height 23
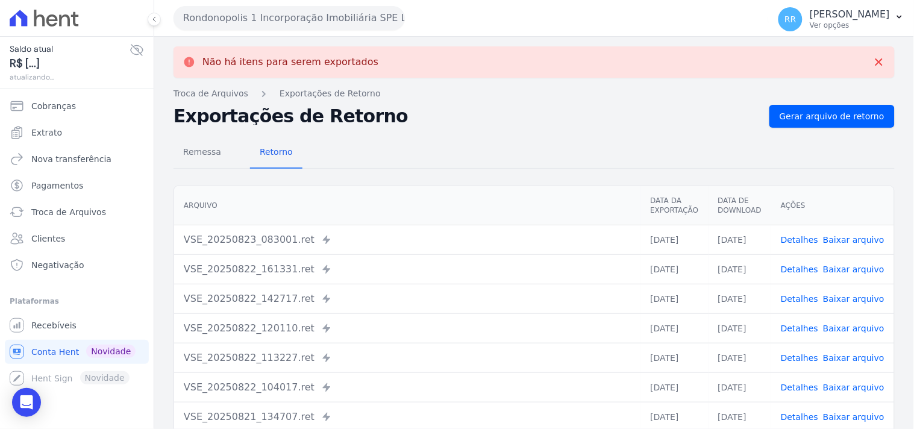
click at [260, 12] on button "Rondonopolis 1 Incorporação Imobiliária SPE LTDA" at bounding box center [289, 18] width 231 height 24
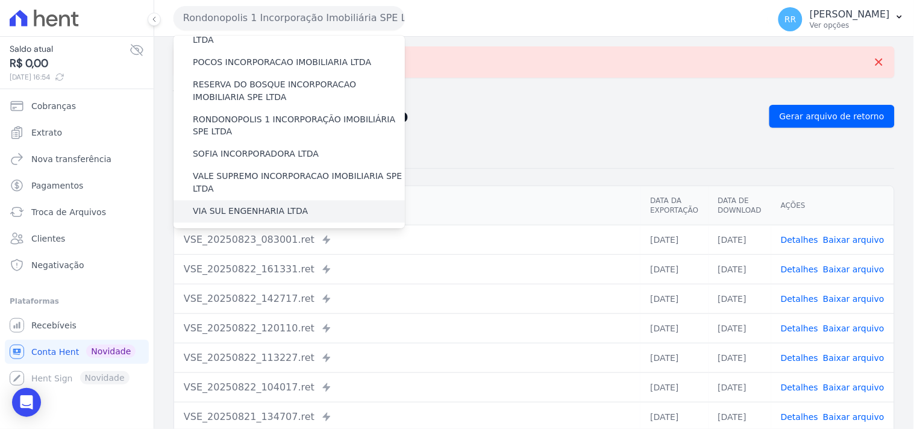
scroll to position [471, 0]
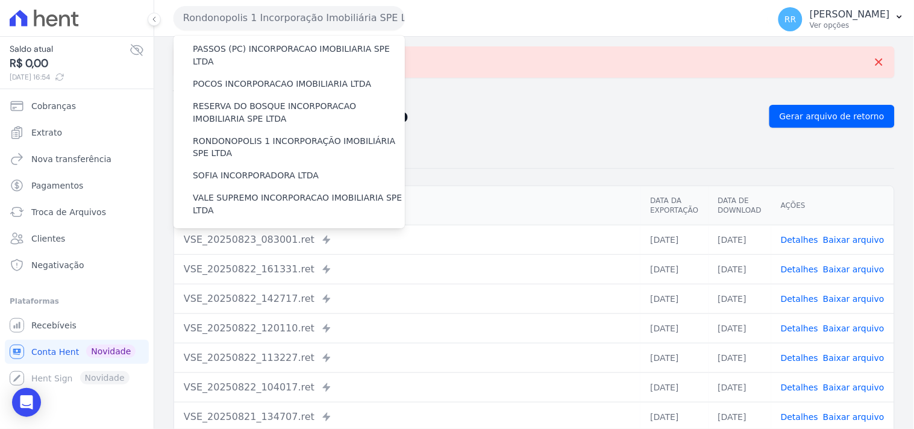
drag, startPoint x: 551, startPoint y: 116, endPoint x: 752, endPoint y: 116, distance: 200.6
click at [552, 116] on h2 "Exportações de Retorno" at bounding box center [467, 116] width 586 height 17
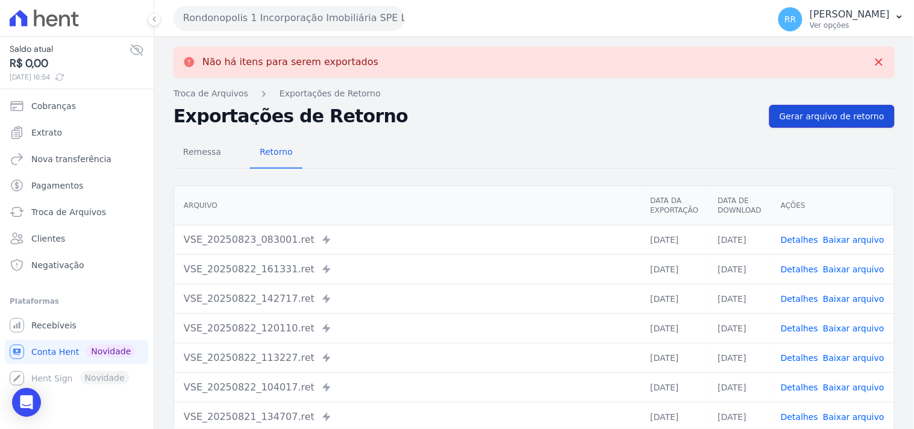
click at [824, 108] on link "Gerar arquivo de retorno" at bounding box center [831, 116] width 125 height 23
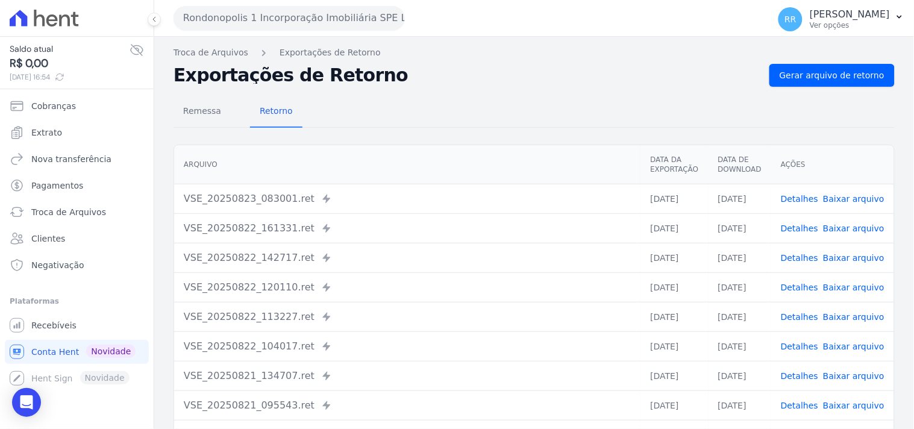
click at [294, 21] on button "Rondonopolis 1 Incorporação Imobiliária SPE LTDA" at bounding box center [289, 18] width 231 height 24
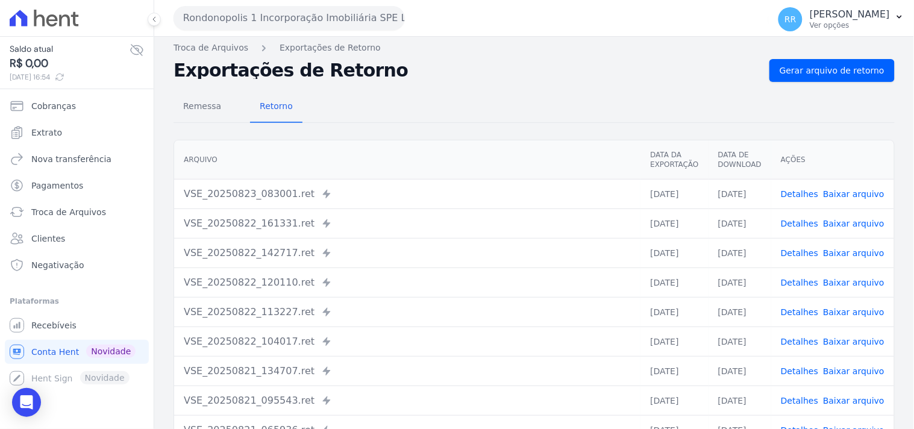
scroll to position [143, 0]
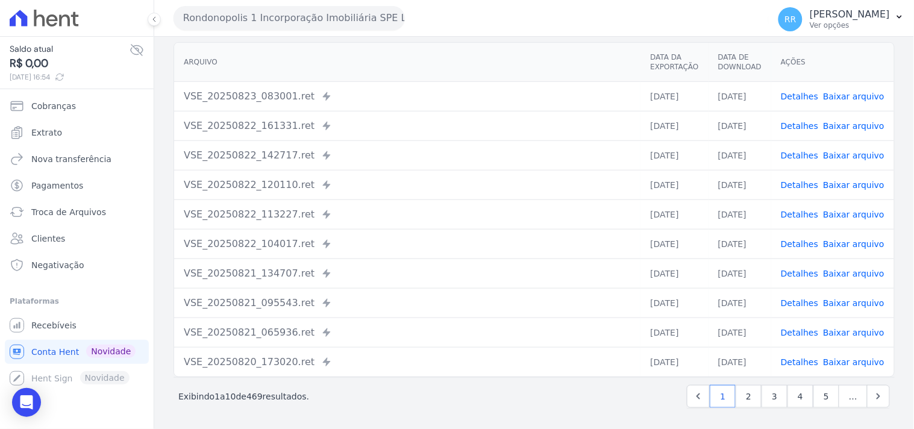
click at [296, 31] on div "Rondonopolis 1 Incorporação Imobiliária SPE LTDA Via Sul Engenharia AGUAS DE GU…" at bounding box center [469, 17] width 590 height 37
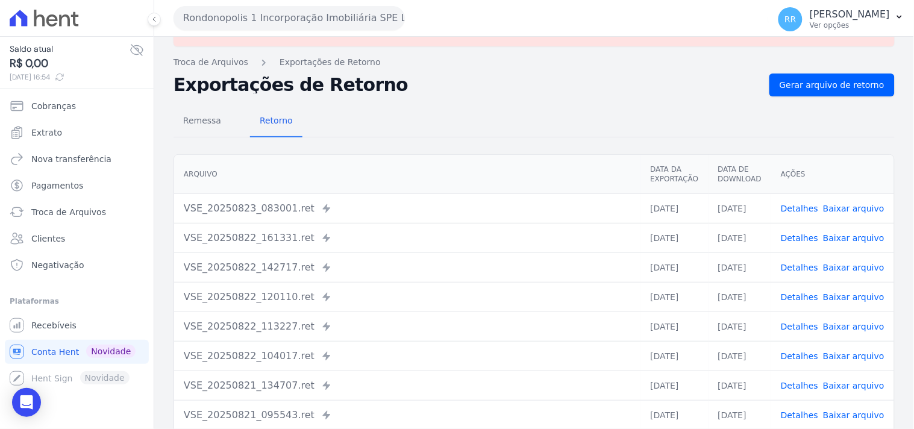
scroll to position [0, 0]
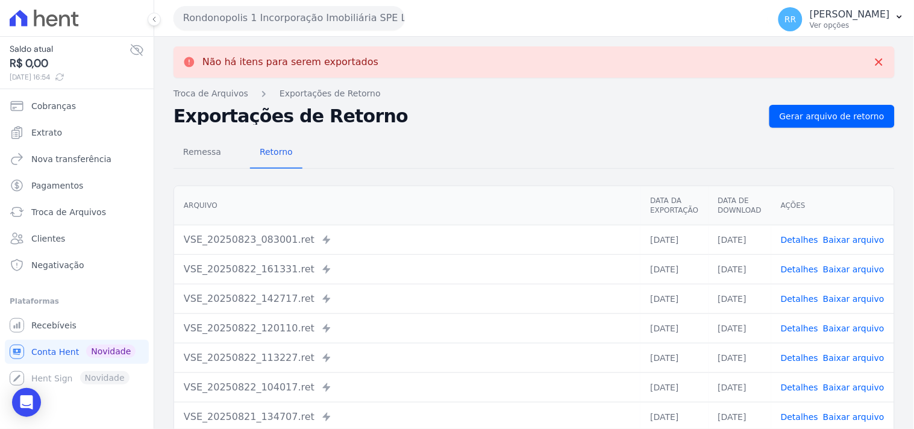
click at [302, 17] on button "Rondonopolis 1 Incorporação Imobiliária SPE LTDA" at bounding box center [289, 18] width 231 height 24
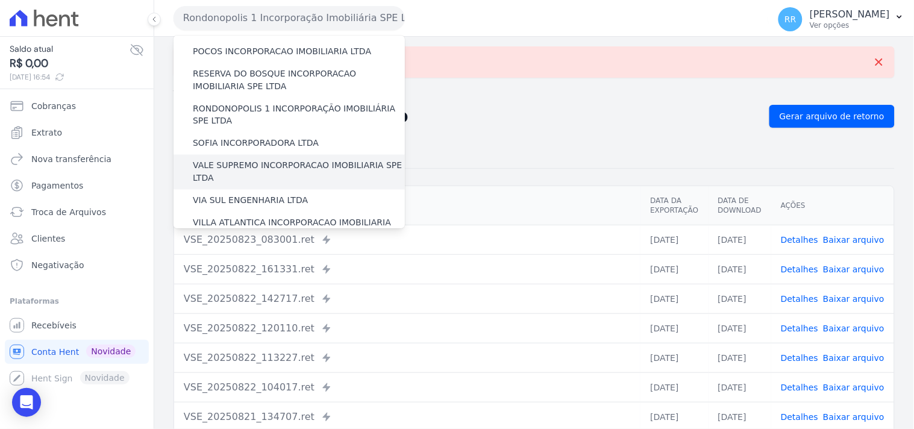
scroll to position [493, 0]
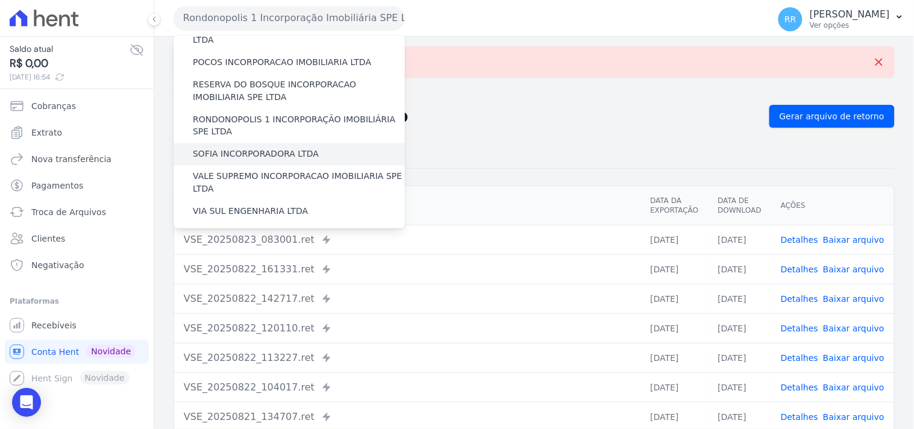
click at [262, 148] on label "SOFIA INCORPORADORA LTDA" at bounding box center [256, 154] width 126 height 13
click at [0, 0] on input "SOFIA INCORPORADORA LTDA" at bounding box center [0, 0] width 0 height 0
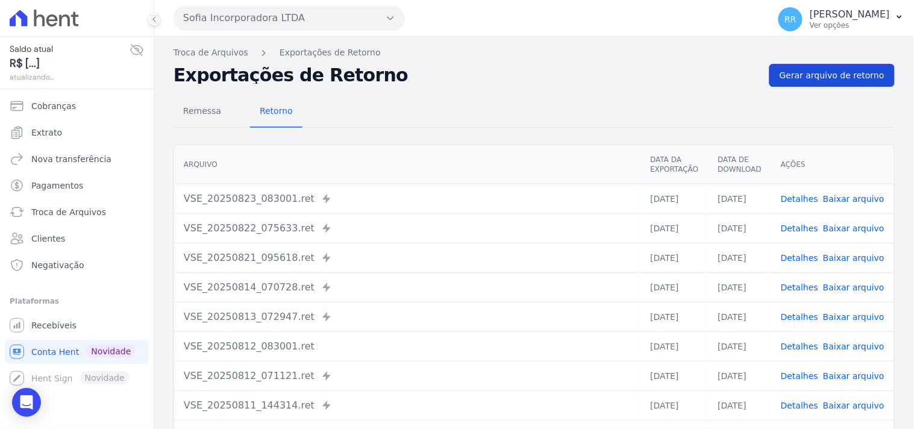
click at [795, 73] on span "Gerar arquivo de retorno" at bounding box center [832, 75] width 105 height 12
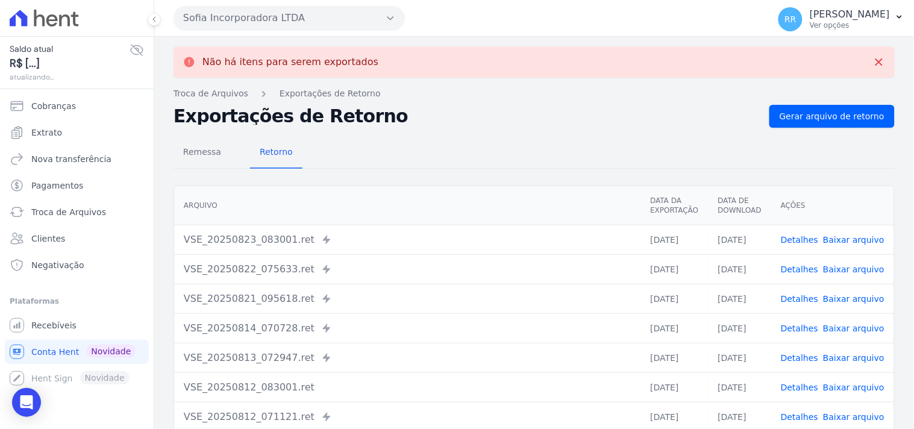
click at [239, 14] on button "Sofia Incorporadora LTDA" at bounding box center [289, 18] width 231 height 24
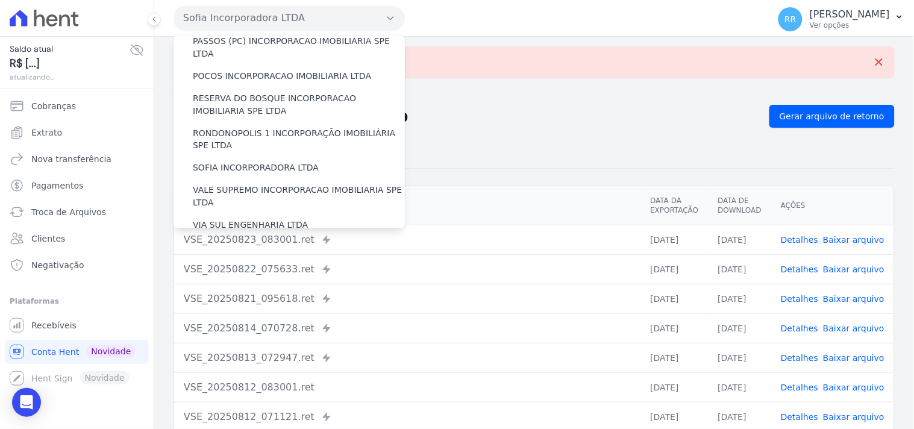
scroll to position [538, 0]
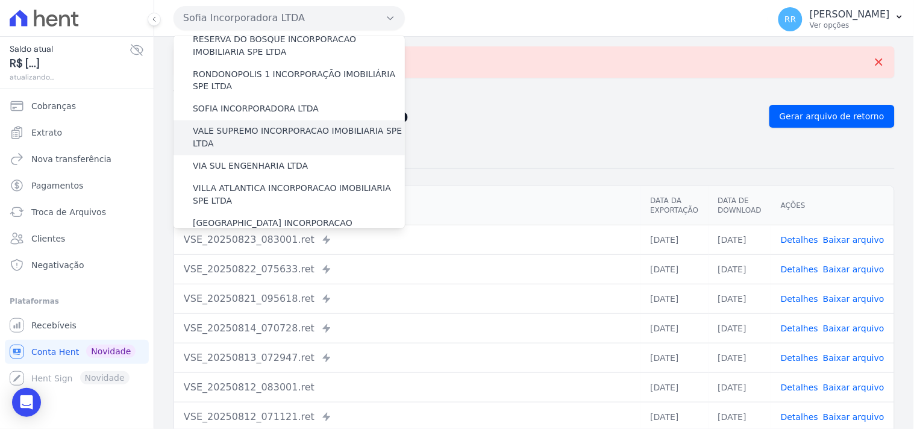
click at [227, 125] on label "VALE SUPREMO INCORPORACAO IMOBILIARIA SPE LTDA" at bounding box center [299, 137] width 212 height 25
click at [0, 0] on input "VALE SUPREMO INCORPORACAO IMOBILIARIA SPE LTDA" at bounding box center [0, 0] width 0 height 0
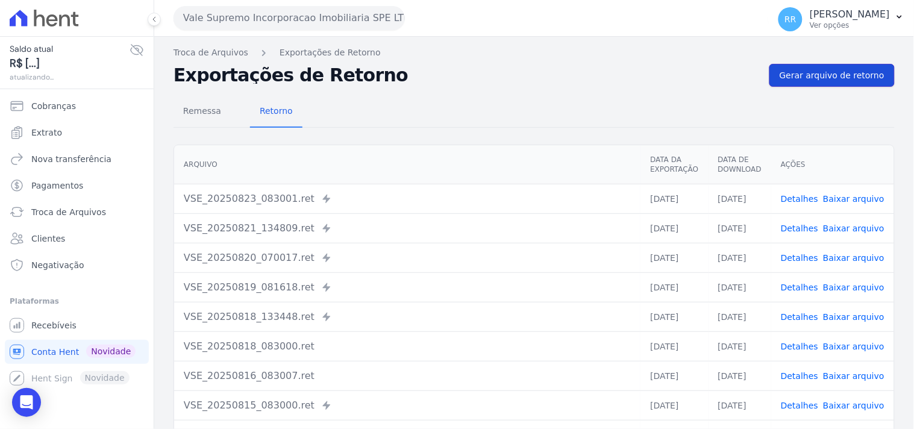
click at [817, 86] on link "Gerar arquivo de retorno" at bounding box center [831, 75] width 125 height 23
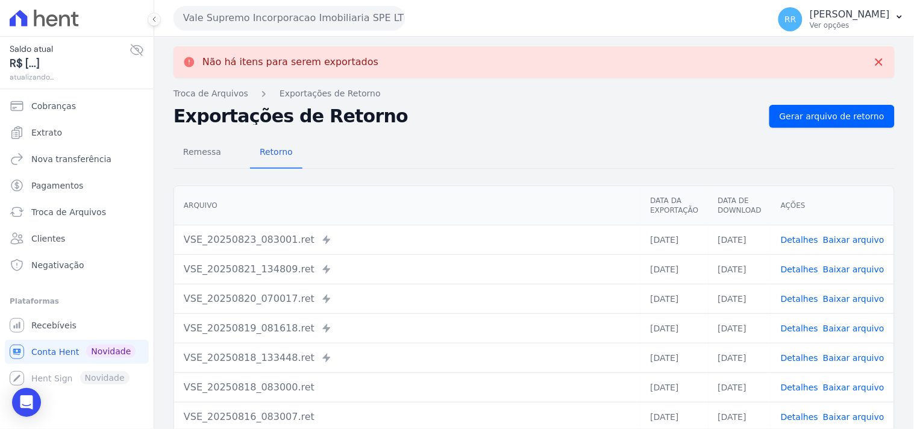
click at [253, 10] on button "Vale Supremo Incorporacao Imobiliaria SPE LTDA" at bounding box center [289, 18] width 231 height 24
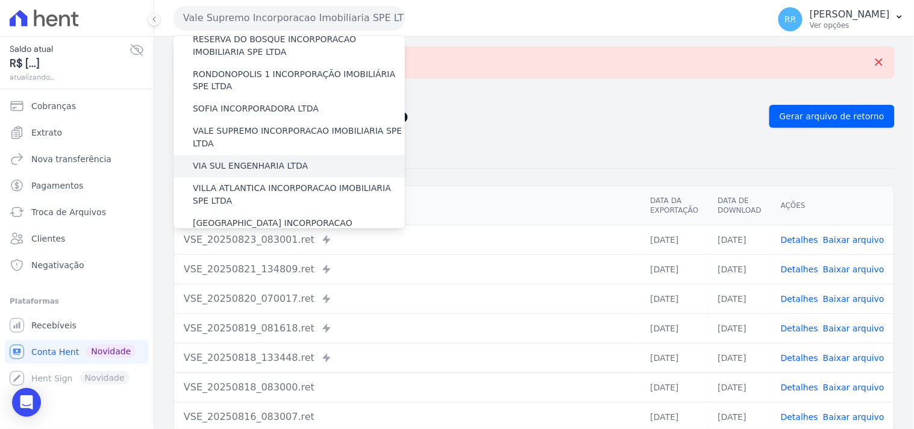
click at [239, 160] on label "VIA SUL ENGENHARIA LTDA" at bounding box center [250, 166] width 115 height 13
click at [0, 0] on input "VIA SUL ENGENHARIA LTDA" at bounding box center [0, 0] width 0 height 0
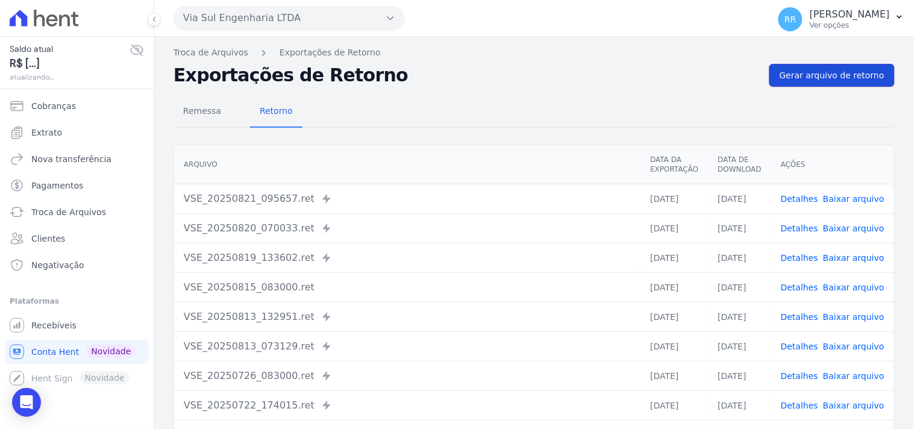
click at [807, 83] on link "Gerar arquivo de retorno" at bounding box center [831, 75] width 125 height 23
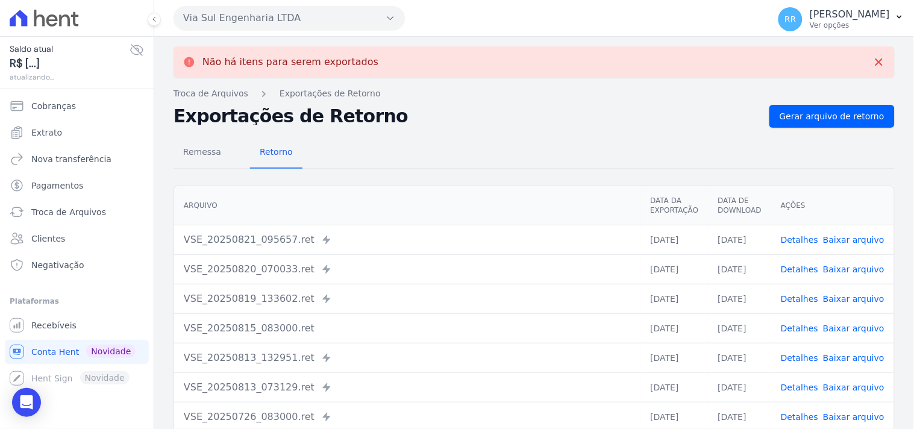
click at [278, 22] on button "Via Sul Engenharia LTDA" at bounding box center [289, 18] width 231 height 24
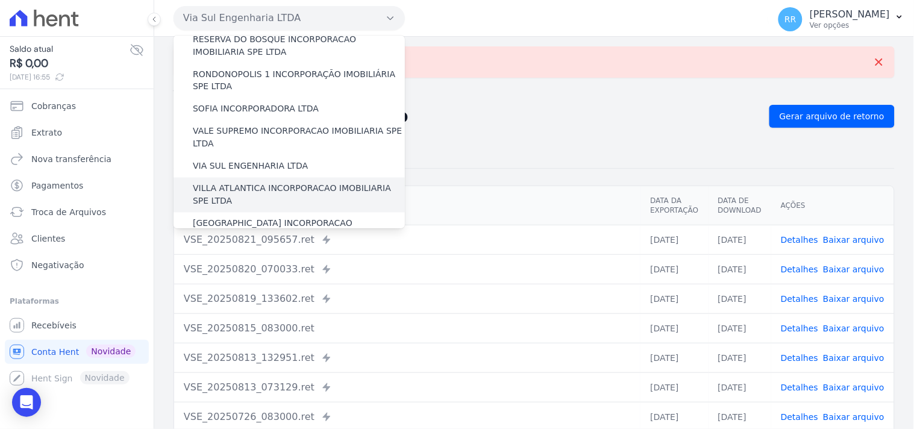
click at [244, 183] on label "VILLA ATLANTICA INCORPORACAO IMOBILIARIA SPE LTDA" at bounding box center [299, 195] width 212 height 25
click at [0, 0] on input "VILLA ATLANTICA INCORPORACAO IMOBILIARIA SPE LTDA" at bounding box center [0, 0] width 0 height 0
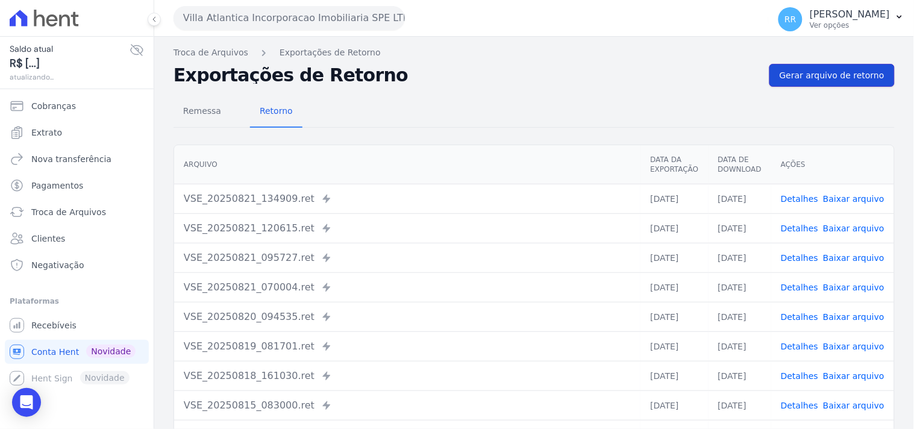
click at [817, 81] on link "Gerar arquivo de retorno" at bounding box center [831, 75] width 125 height 23
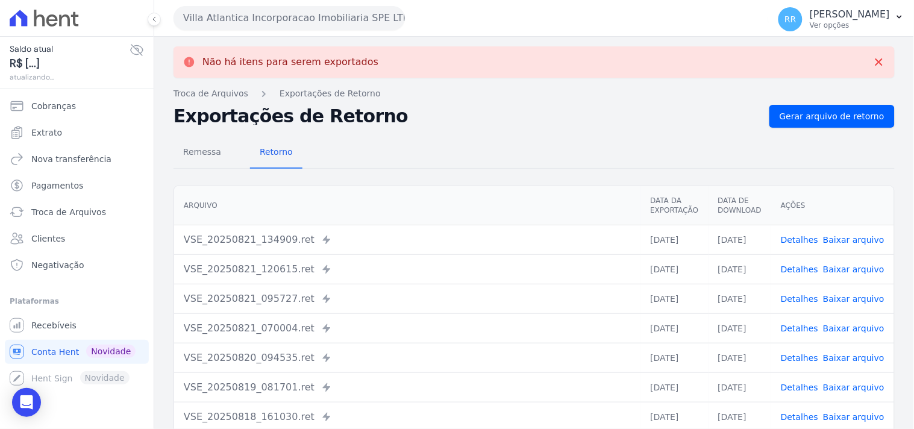
click at [237, 16] on button "Villa Atlantica Incorporacao Imobiliaria SPE LTDA" at bounding box center [289, 18] width 231 height 24
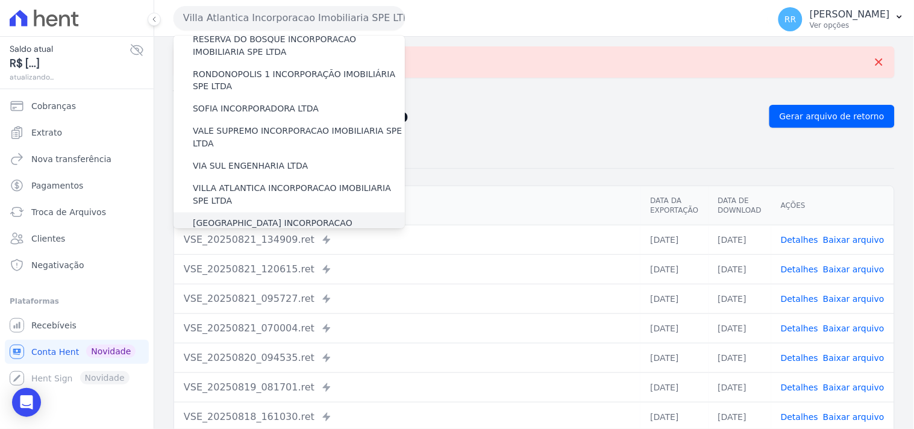
click at [231, 217] on label "[GEOGRAPHIC_DATA] INCORPORACAO IMOBILIARIA SPE LTDA" at bounding box center [299, 229] width 212 height 25
click at [0, 0] on input "[GEOGRAPHIC_DATA] INCORPORACAO IMOBILIARIA SPE LTDA" at bounding box center [0, 0] width 0 height 0
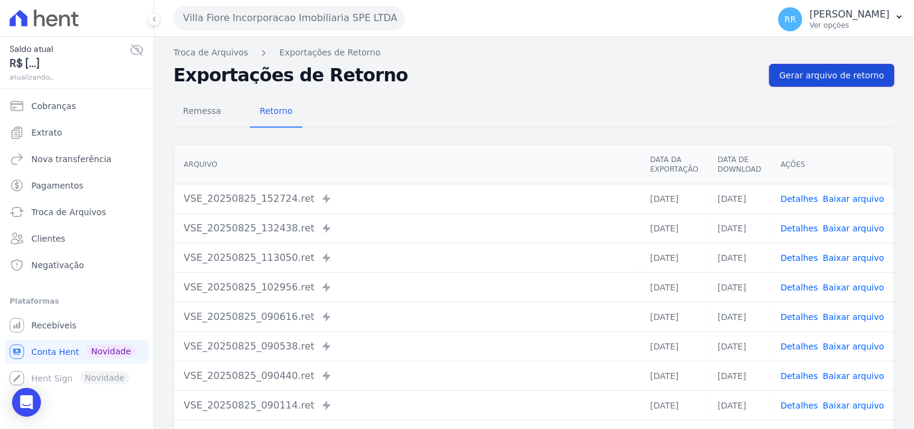
click at [832, 69] on span "Gerar arquivo de retorno" at bounding box center [832, 75] width 105 height 12
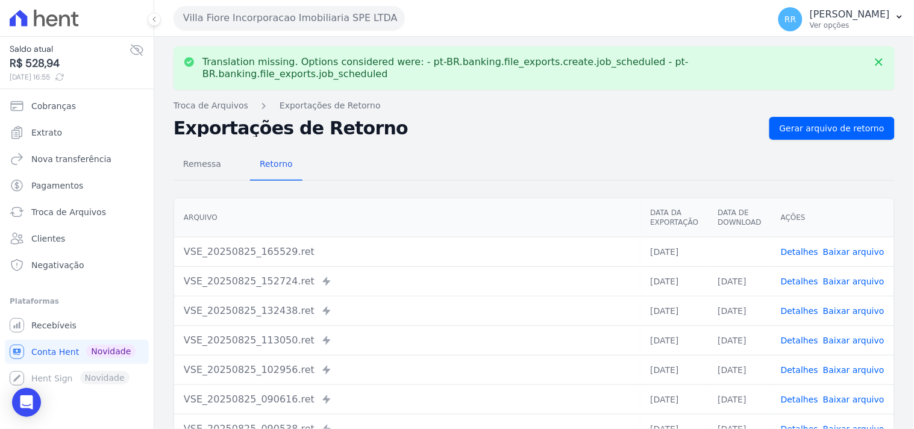
click at [846, 247] on link "Baixar arquivo" at bounding box center [853, 252] width 61 height 10
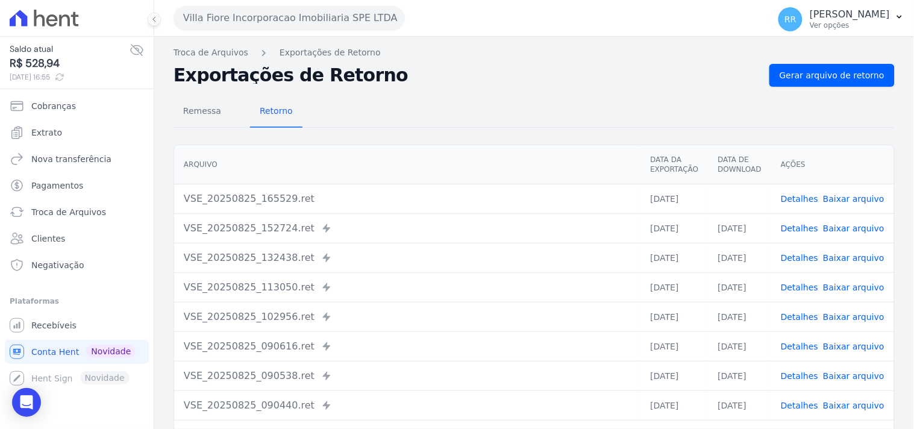
click at [393, 96] on div "Remessa Retorno" at bounding box center [534, 111] width 721 height 31
click at [346, 13] on button "Villa Fiore Incorporacao Imobiliaria SPE LTDA" at bounding box center [289, 18] width 231 height 24
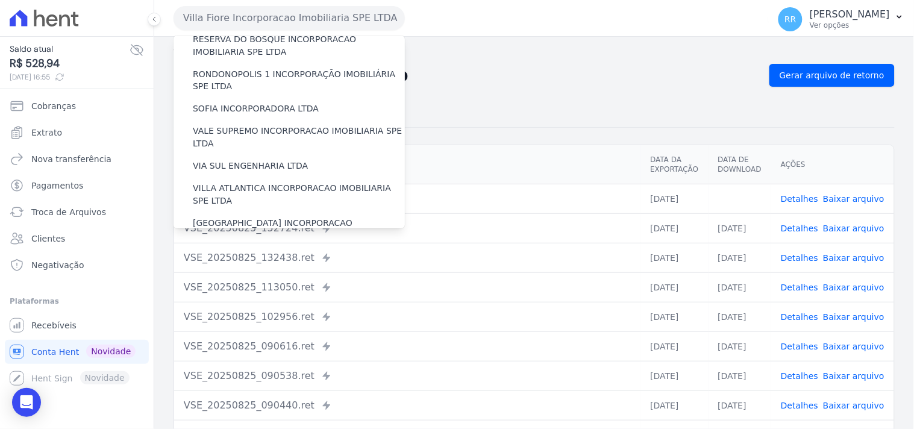
click at [222, 252] on label "VILLA TROPICAL INCORPORAÇÃO IMOBILIÁRIA SPE LTDA" at bounding box center [299, 264] width 212 height 25
click at [0, 0] on input "VILLA TROPICAL INCORPORAÇÃO IMOBILIÁRIA SPE LTDA" at bounding box center [0, 0] width 0 height 0
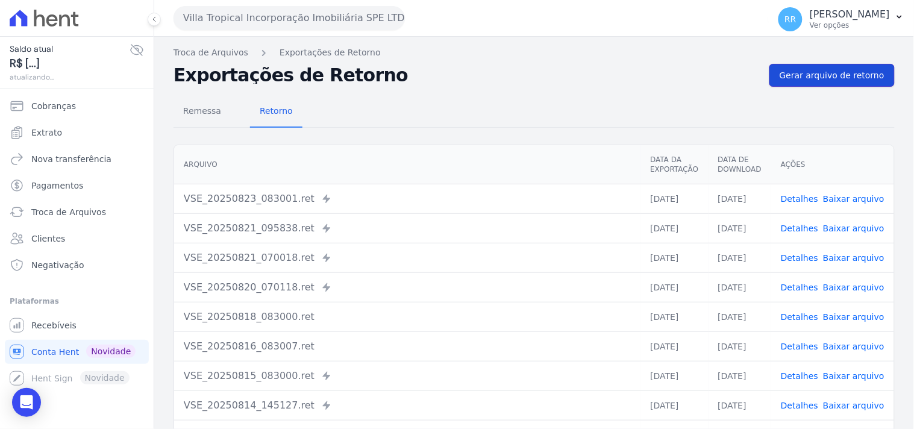
click at [817, 71] on span "Gerar arquivo de retorno" at bounding box center [832, 75] width 105 height 12
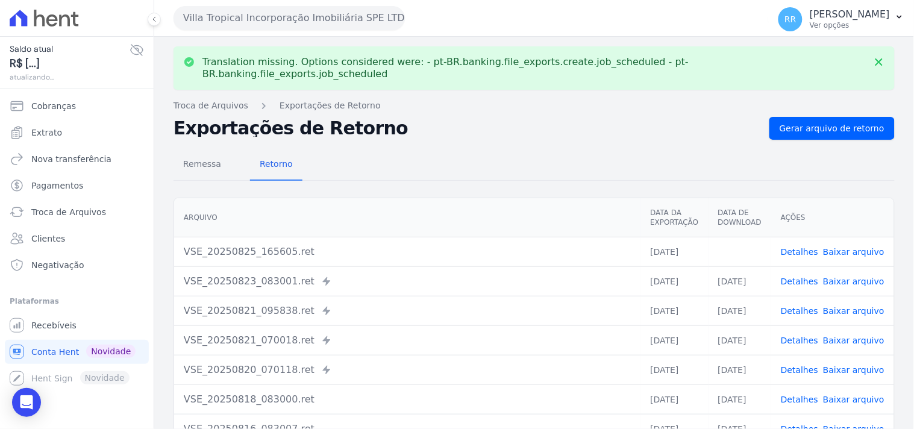
click at [846, 247] on link "Baixar arquivo" at bounding box center [853, 252] width 61 height 10
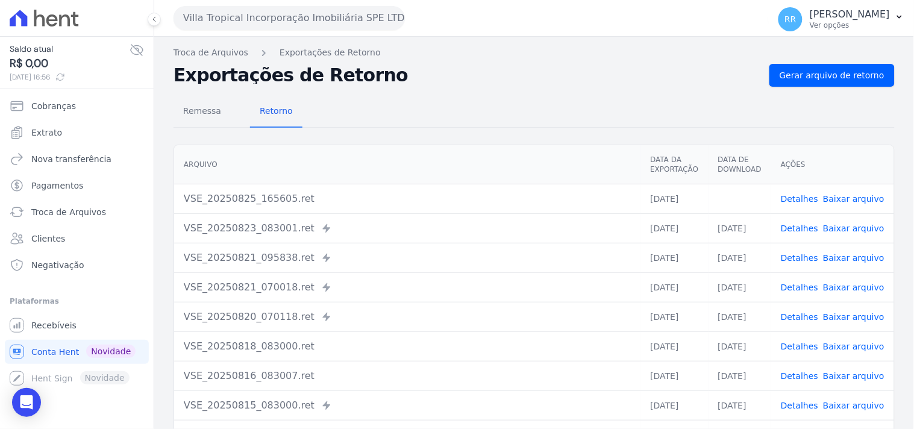
click at [417, 89] on div "Remessa Retorno Arquivo Data da Exportação Data de Download Ações VSE_20250825_…" at bounding box center [534, 305] width 721 height 436
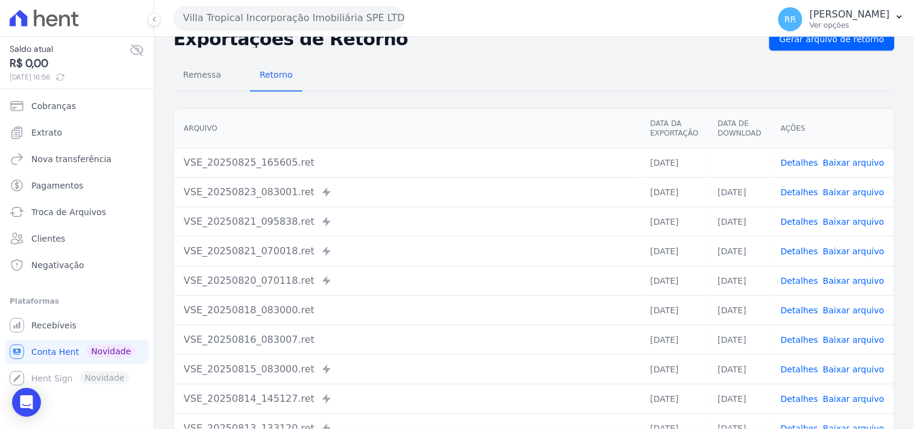
scroll to position [103, 0]
